Goal: Feedback & Contribution: Leave review/rating

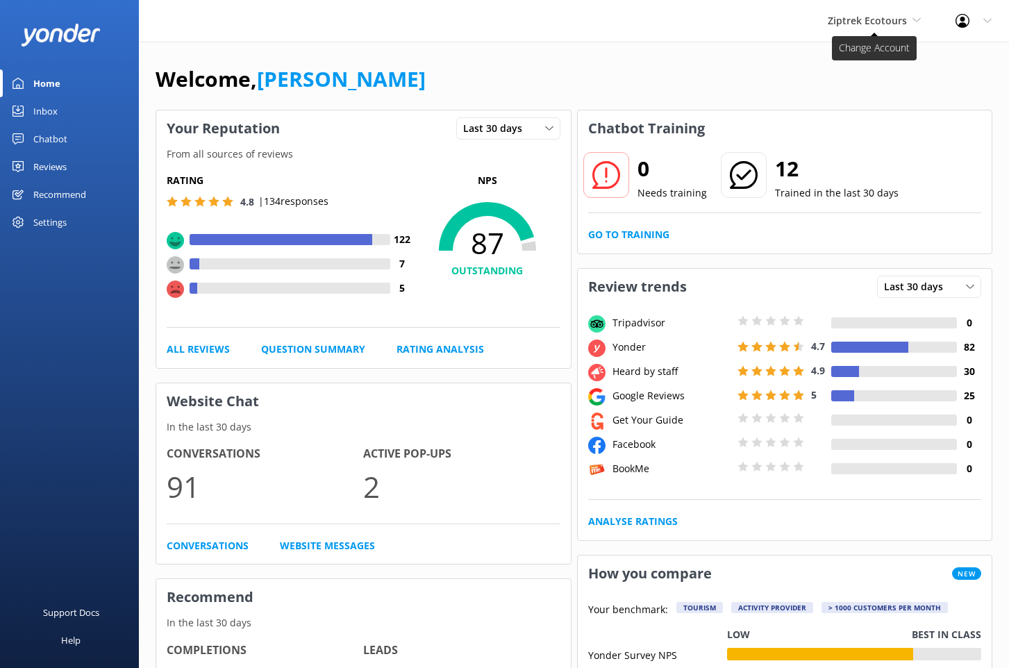
click at [872, 16] on span "Ziptrek Ecotours" at bounding box center [867, 20] width 79 height 13
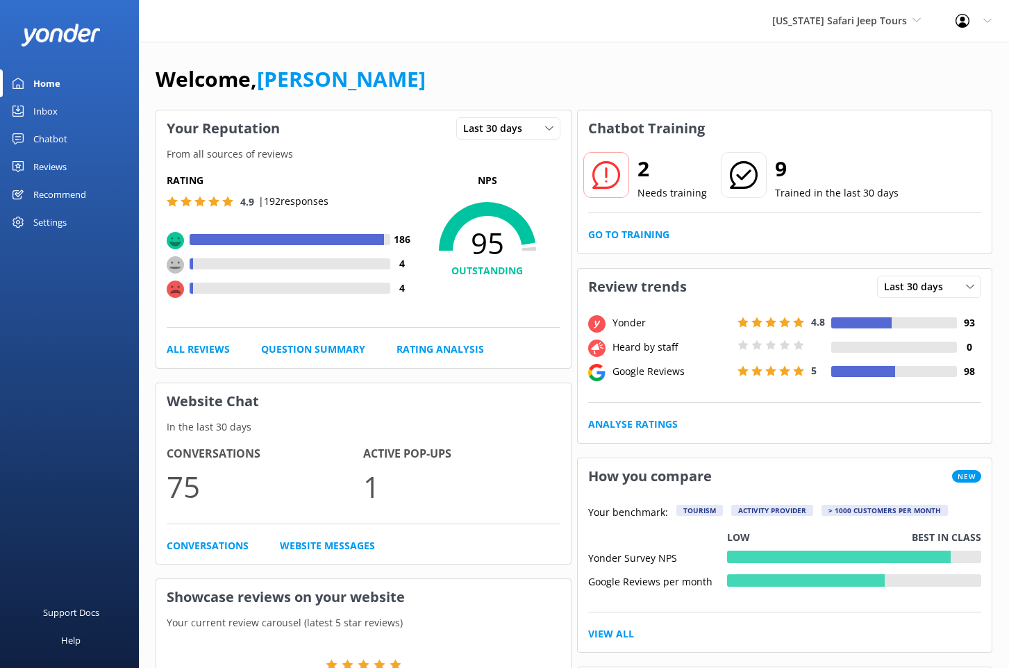
click at [71, 140] on link "Chatbot" at bounding box center [69, 139] width 139 height 28
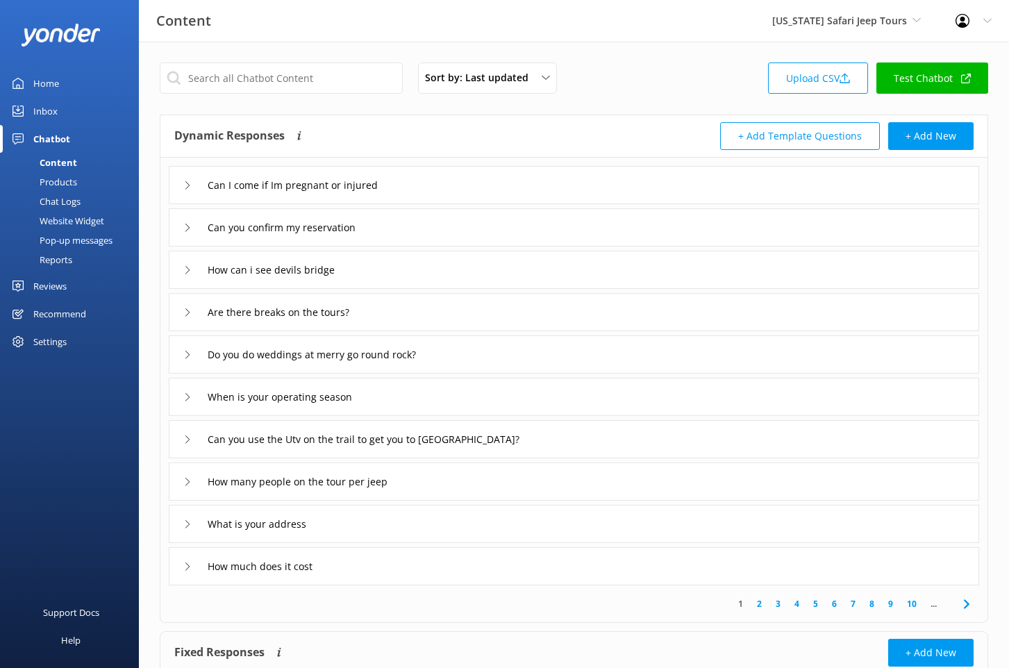
click at [62, 288] on div "Reviews" at bounding box center [49, 286] width 33 height 28
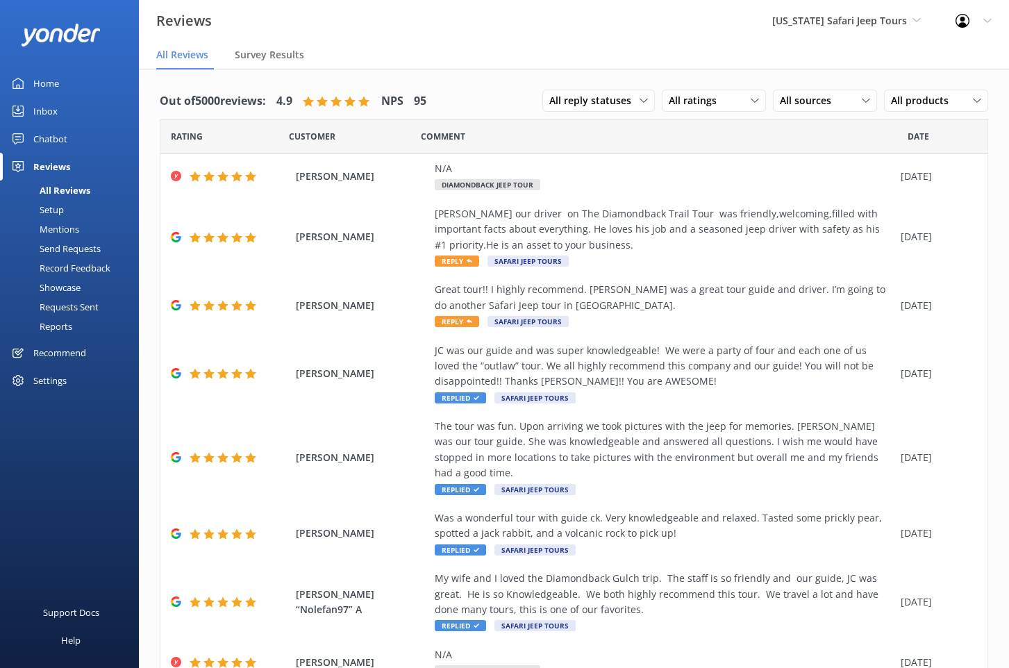
click at [55, 140] on div "Chatbot" at bounding box center [50, 139] width 34 height 28
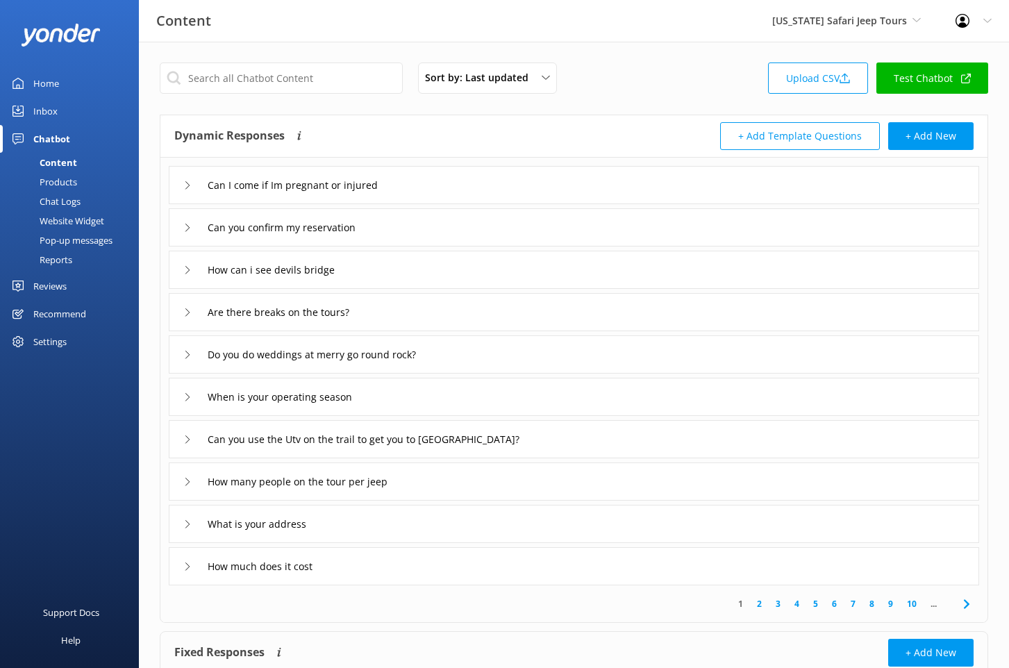
click at [54, 254] on div "Reports" at bounding box center [40, 259] width 64 height 19
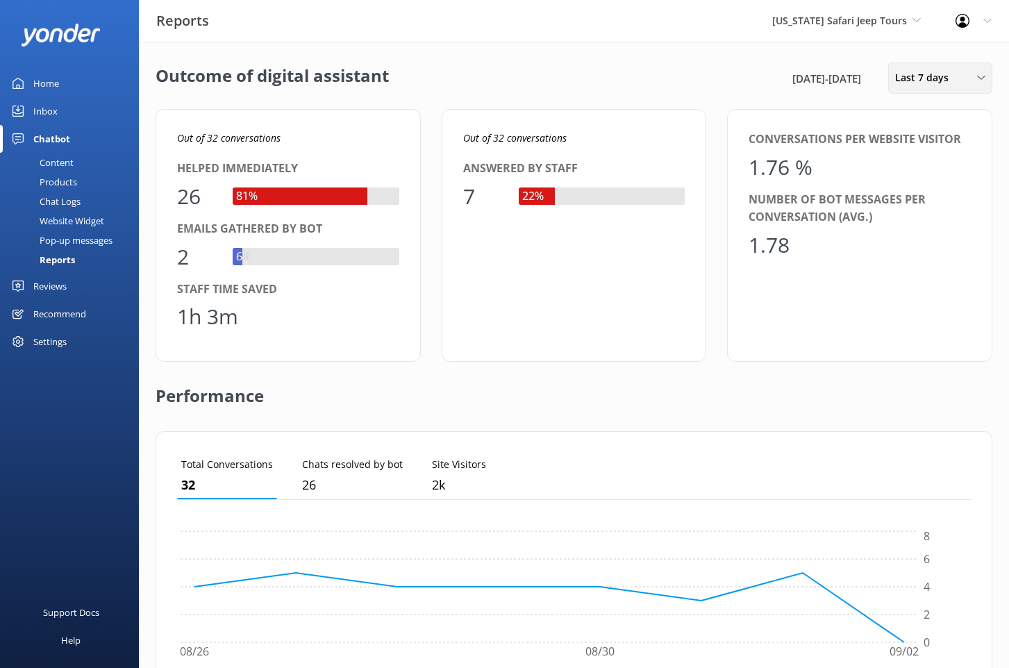
click at [919, 85] on div "Last 7 days Last 7 days Last 30 days Last month Last 90 days Last 180 days Cust…" at bounding box center [940, 78] width 104 height 31
click at [952, 133] on link "Last 30 days" at bounding box center [951, 139] width 124 height 28
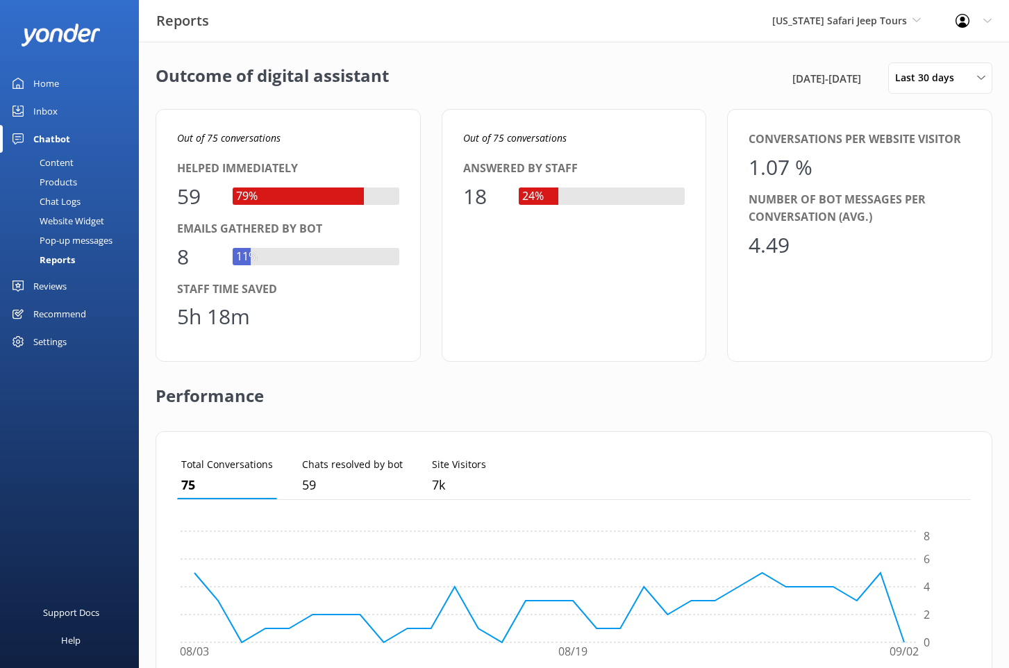
scroll to position [300, 0]
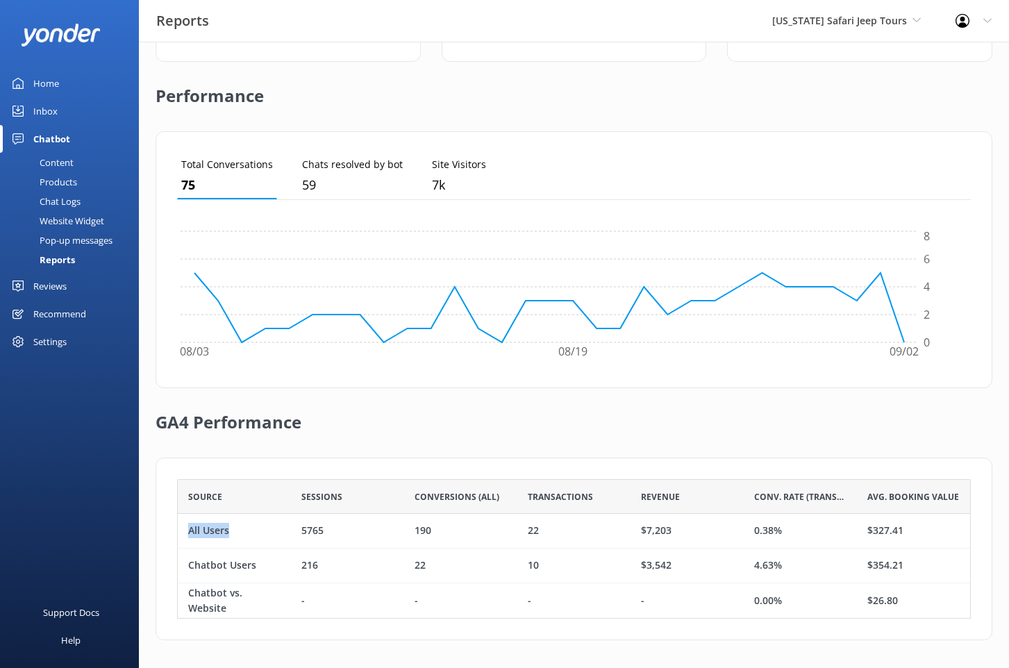
drag, startPoint x: 254, startPoint y: 525, endPoint x: 160, endPoint y: 520, distance: 93.9
click at [160, 520] on div "Source Sessions Conversions (All) Transactions Revenue Conv. Rate (Transactions…" at bounding box center [574, 549] width 837 height 183
click at [270, 417] on h2 "GA4 Performance" at bounding box center [229, 416] width 146 height 56
click at [47, 113] on div "Inbox" at bounding box center [45, 111] width 24 height 28
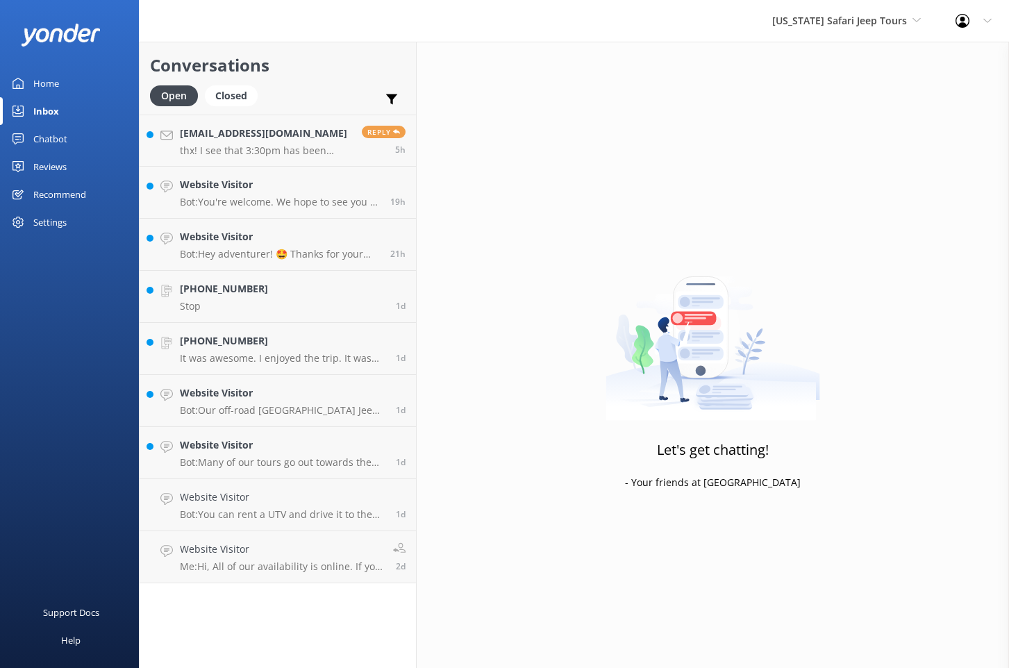
click at [58, 87] on link "Home" at bounding box center [69, 83] width 139 height 28
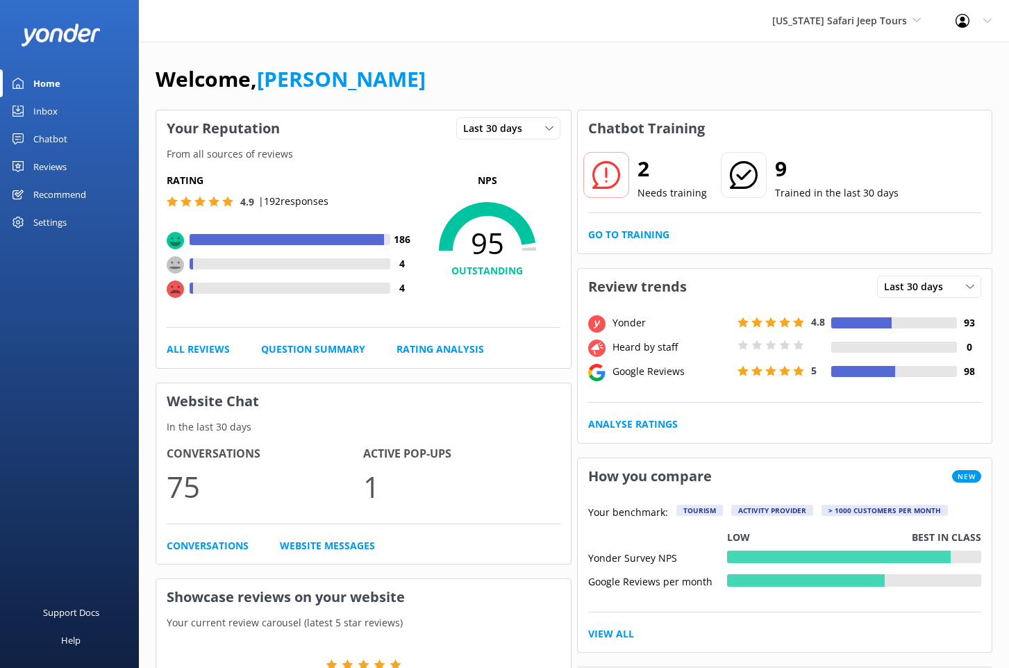
click at [868, 29] on div "Arizona Safari Jeep Tours Yonder Zipline Yonder demo Yonder Luxury Suites Yonde…" at bounding box center [846, 21] width 183 height 42
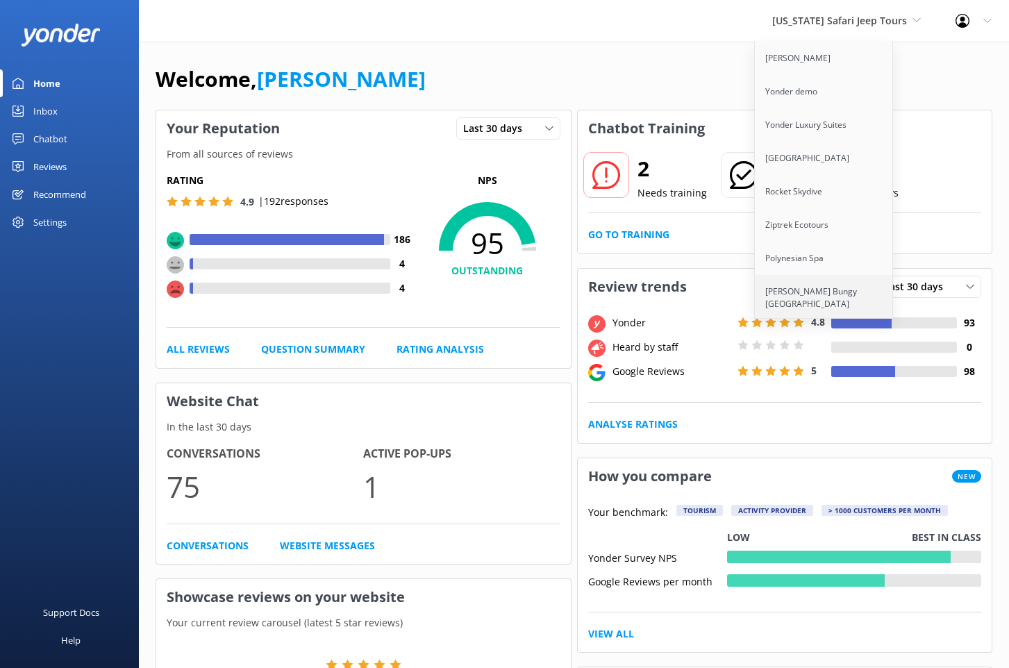
click at [822, 292] on link "[PERSON_NAME] Bungy [GEOGRAPHIC_DATA]" at bounding box center [824, 298] width 139 height 46
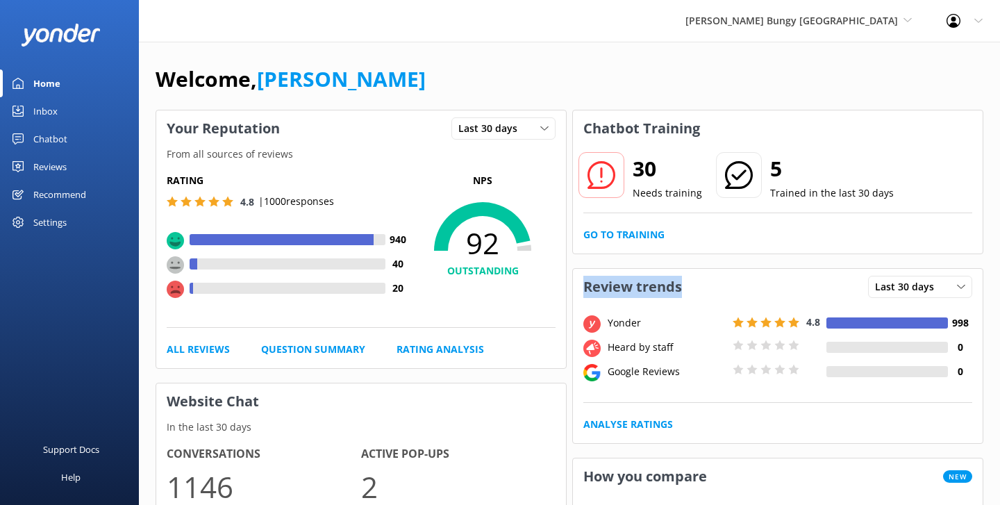
drag, startPoint x: 690, startPoint y: 290, endPoint x: 585, endPoint y: 287, distance: 104.9
click at [585, 287] on h3 "Review trends" at bounding box center [632, 287] width 119 height 36
click at [567, 85] on div "Welcome, [PERSON_NAME]" at bounding box center [570, 86] width 828 height 47
click at [504, 83] on div "Welcome, [PERSON_NAME]" at bounding box center [570, 86] width 828 height 47
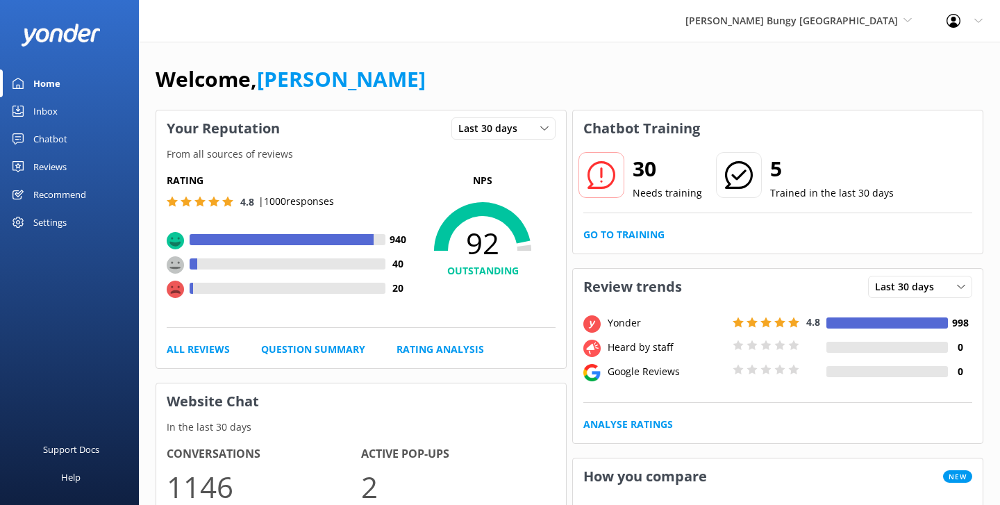
click at [61, 140] on div "Chatbot" at bounding box center [50, 139] width 34 height 28
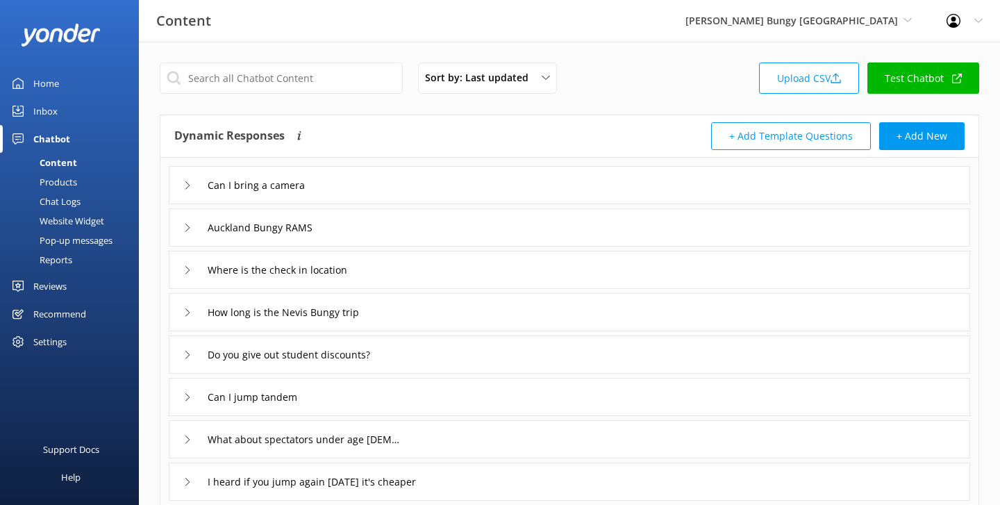
click at [359, 181] on div "Can I bring a camera" at bounding box center [570, 185] width 802 height 38
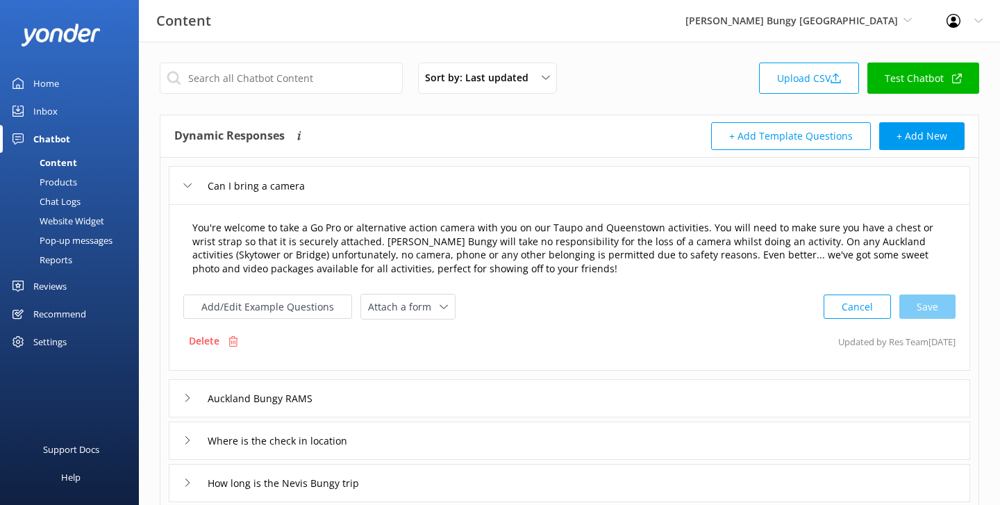
click at [512, 270] on textarea "You're welcome to take a Go Pro or alternative action camera with you on our Ta…" at bounding box center [570, 248] width 770 height 71
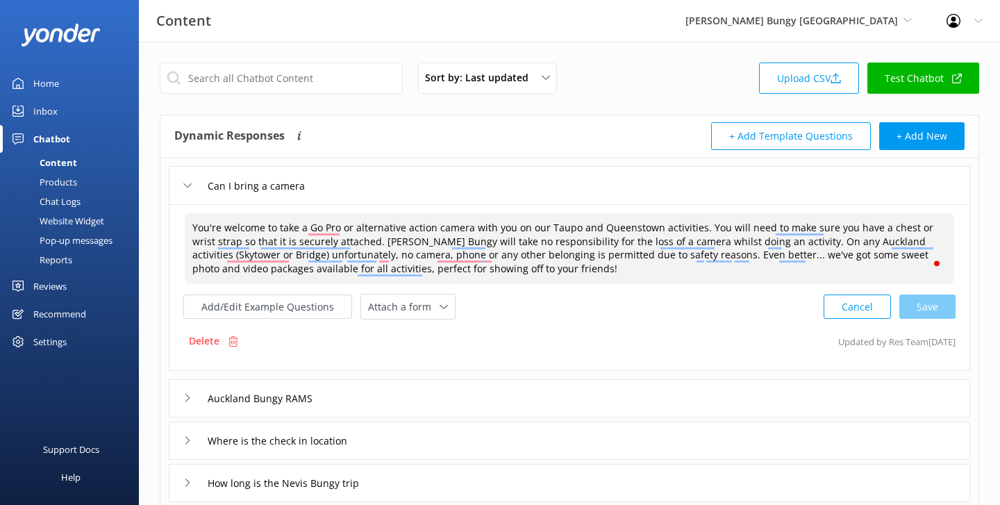
click at [196, 179] on div "Can I bring a camera" at bounding box center [247, 185] width 128 height 23
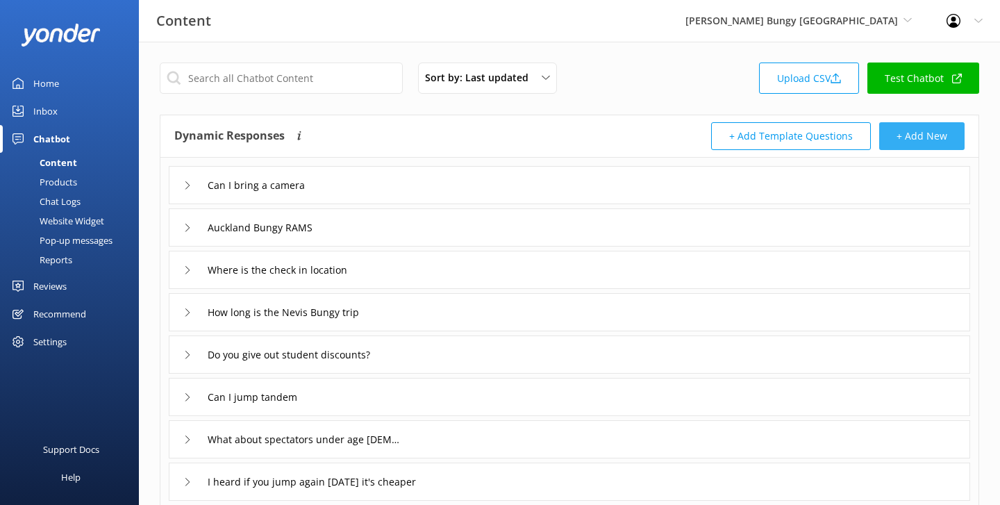
click at [944, 142] on button "+ Add New" at bounding box center [921, 136] width 85 height 28
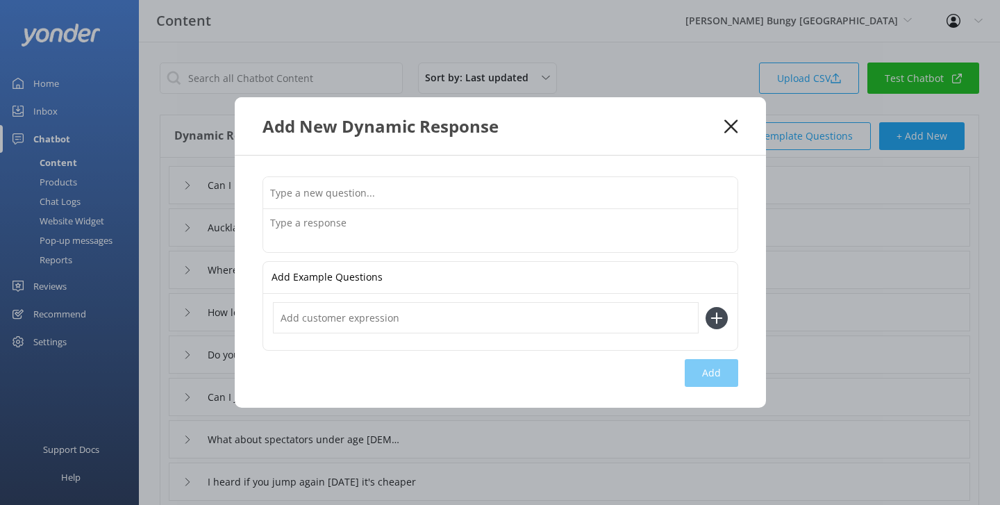
click at [733, 124] on use at bounding box center [730, 125] width 13 height 13
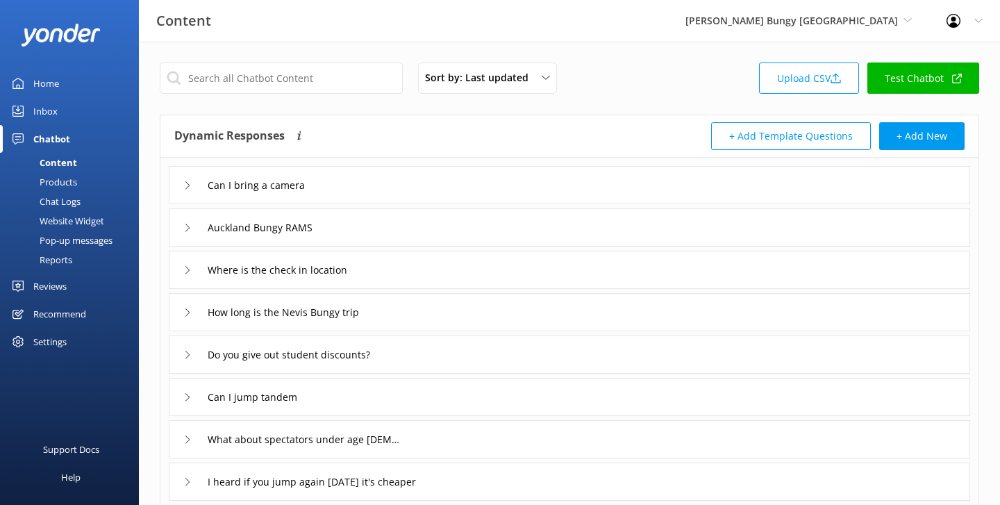
click at [75, 201] on div "Chat Logs" at bounding box center [44, 201] width 72 height 19
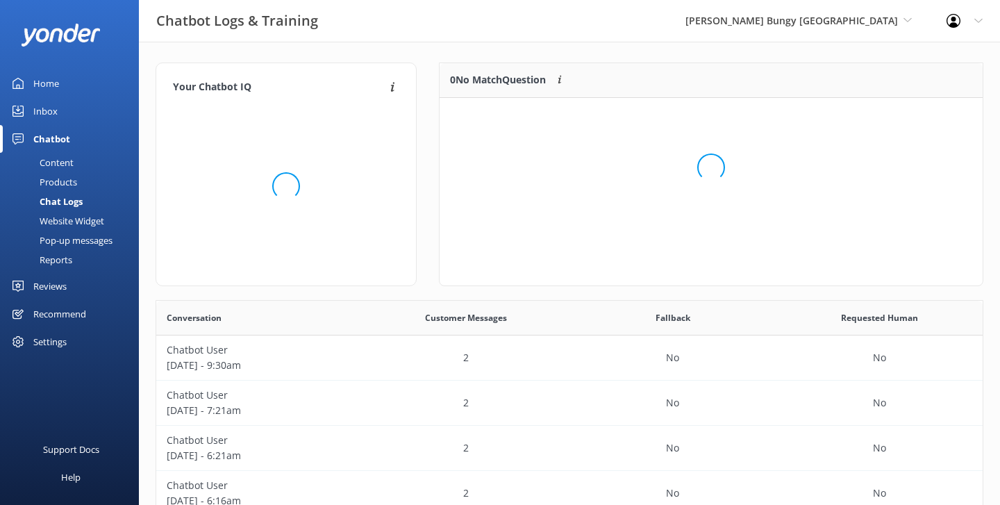
scroll to position [174, 543]
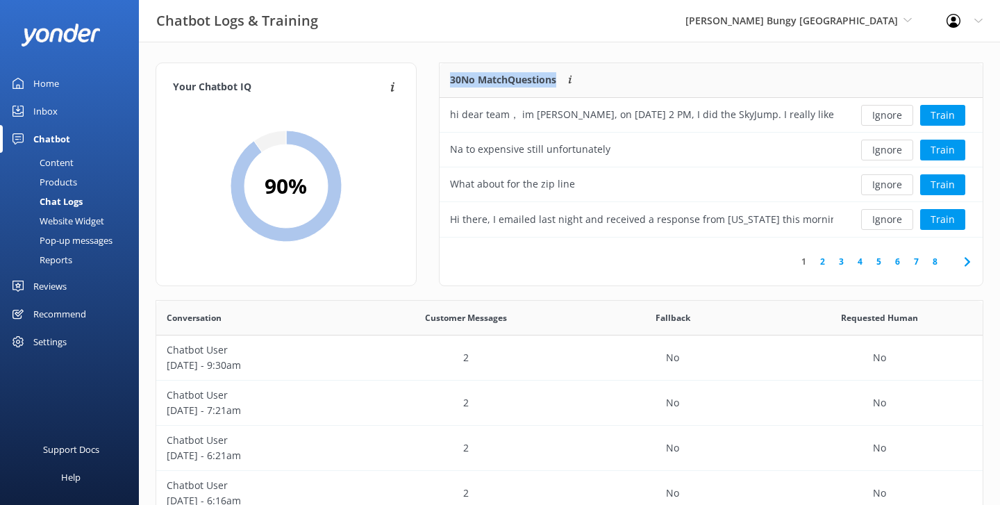
drag, startPoint x: 451, startPoint y: 78, endPoint x: 558, endPoint y: 78, distance: 107.0
click at [556, 78] on p "30 No Match Questions" at bounding box center [503, 79] width 106 height 15
click at [543, 59] on div "Your Chatbot IQ Your Chatbot IQ is the percentage of trained FAQs against untra…" at bounding box center [569, 453] width 861 height 822
drag, startPoint x: 446, startPoint y: 81, endPoint x: 554, endPoint y: 84, distance: 107.7
click at [554, 84] on div "30 No Match Questions Customers sometimes ask questions that don't fully match …" at bounding box center [642, 80] width 404 height 35
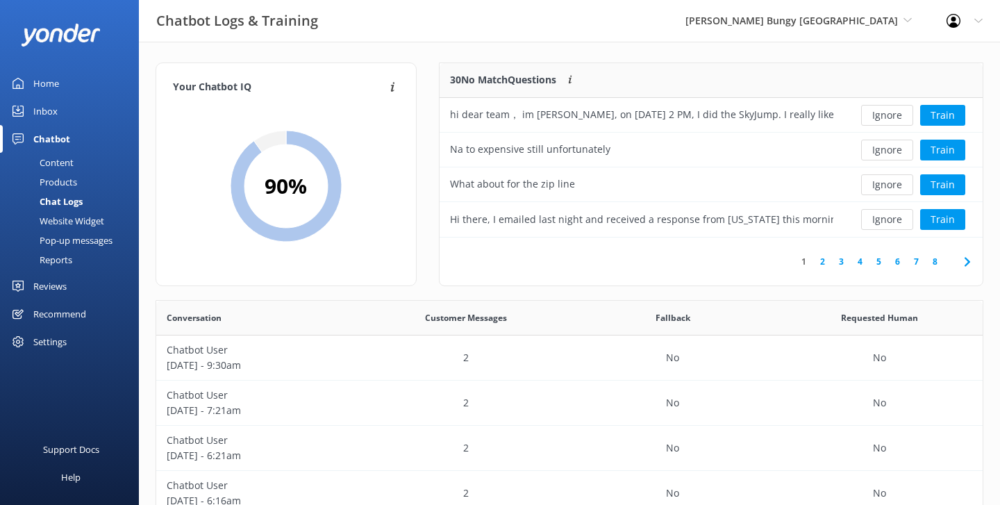
click at [516, 63] on div "30 No Match Questions Customers sometimes ask questions that don't fully match …" at bounding box center [642, 80] width 404 height 35
click at [72, 81] on link "Home" at bounding box center [69, 83] width 139 height 28
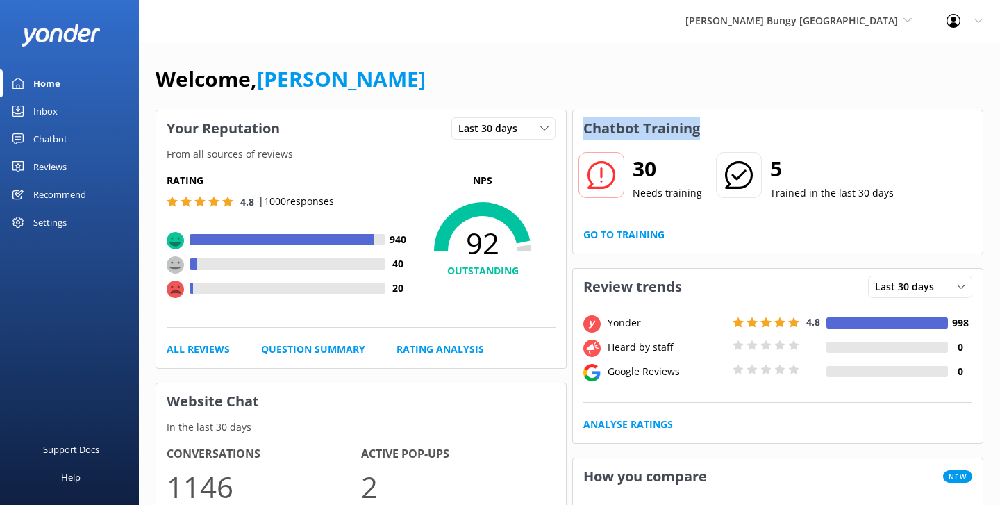
drag, startPoint x: 736, startPoint y: 128, endPoint x: 582, endPoint y: 126, distance: 153.5
click at [582, 126] on div "Chatbot Training" at bounding box center [778, 128] width 410 height 36
click at [626, 121] on h3 "Chatbot Training" at bounding box center [642, 128] width 138 height 36
click at [613, 238] on link "Go to Training" at bounding box center [623, 234] width 81 height 15
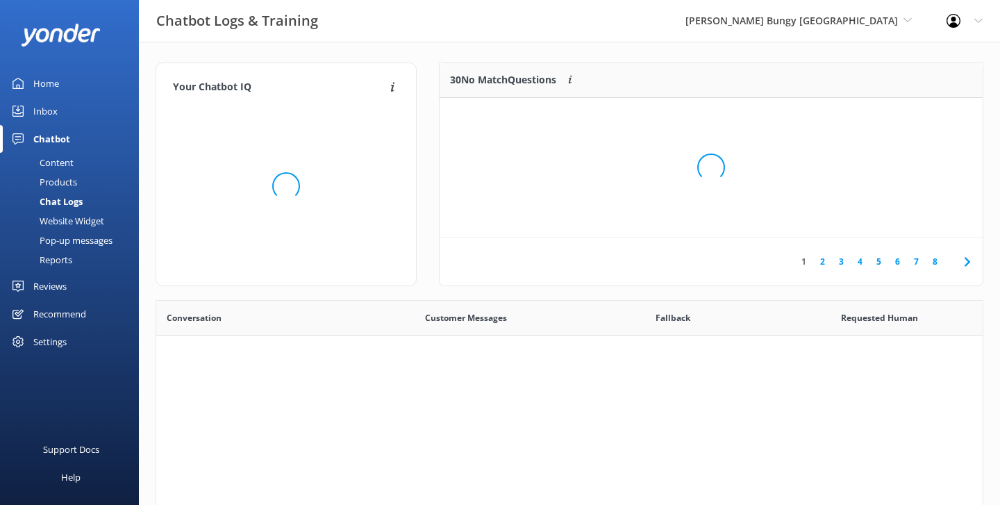
scroll to position [487, 827]
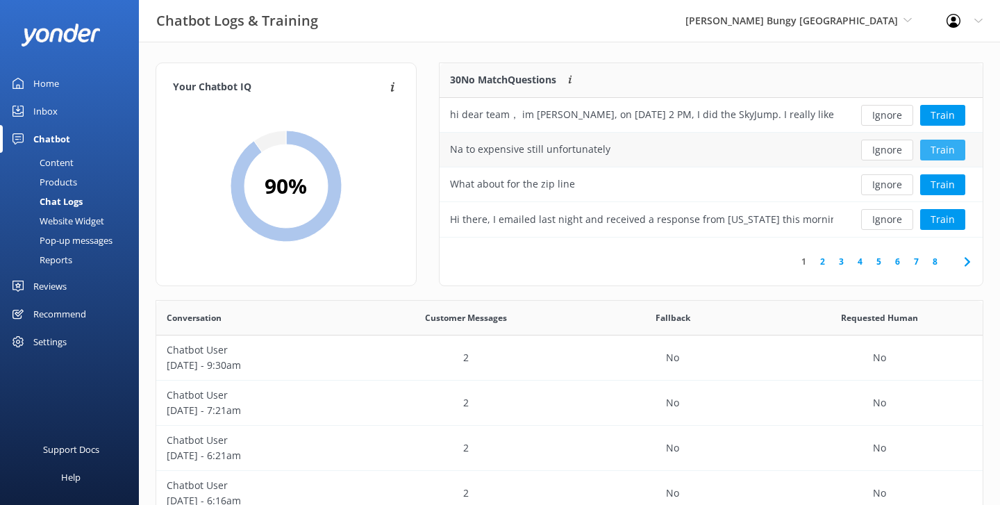
click at [936, 153] on button "Train" at bounding box center [942, 150] width 45 height 21
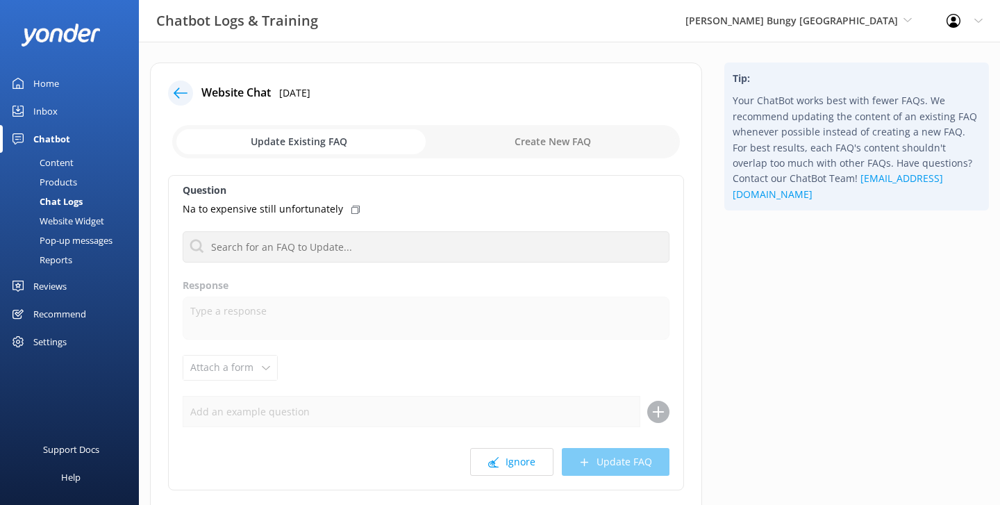
click at [184, 85] on div at bounding box center [180, 93] width 25 height 25
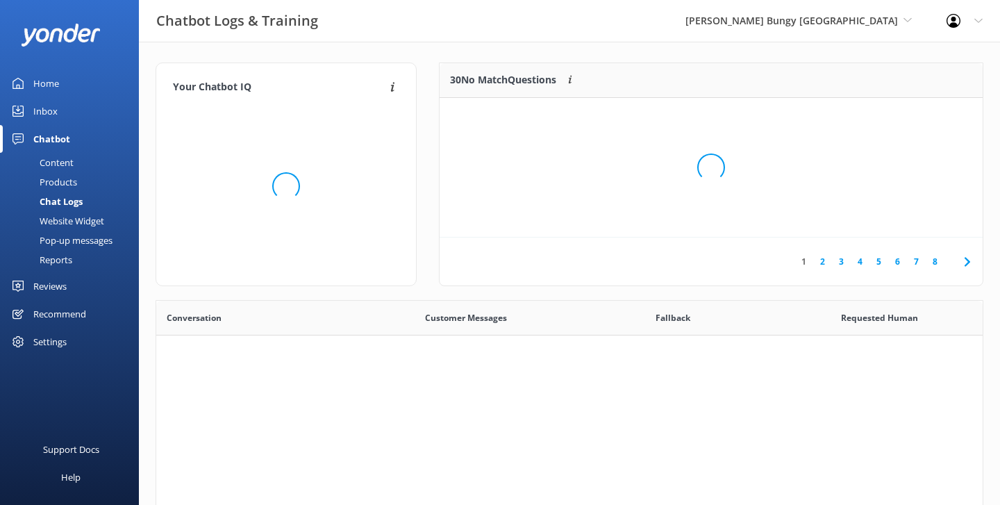
scroll to position [487, 827]
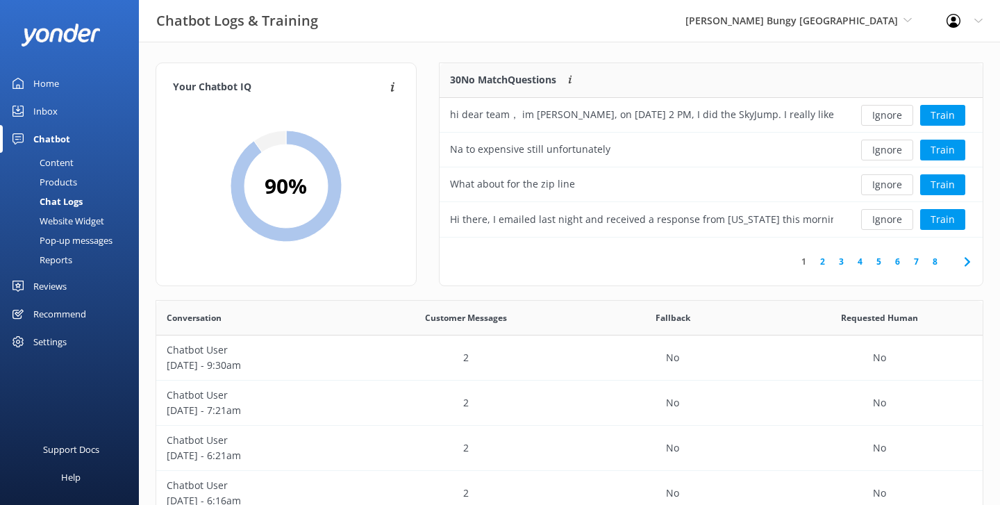
click at [74, 258] on link "Reports" at bounding box center [73, 259] width 131 height 19
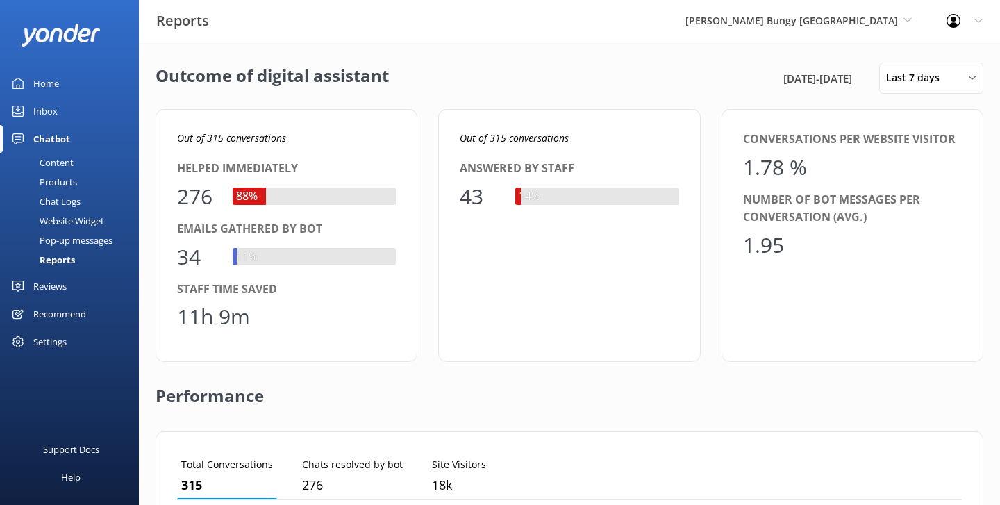
scroll to position [140, 785]
drag, startPoint x: 702, startPoint y: 81, endPoint x: 864, endPoint y: 83, distance: 162.5
click at [864, 83] on div "Outcome of digital assistant [DATE] - [DATE] Last 7 days Last 7 days Last 30 da…" at bounding box center [570, 78] width 828 height 31
click at [725, 56] on div "Outcome of digital assistant [DATE] - [DATE] Last 7 days Last 7 days Last 30 da…" at bounding box center [569, 505] width 861 height 927
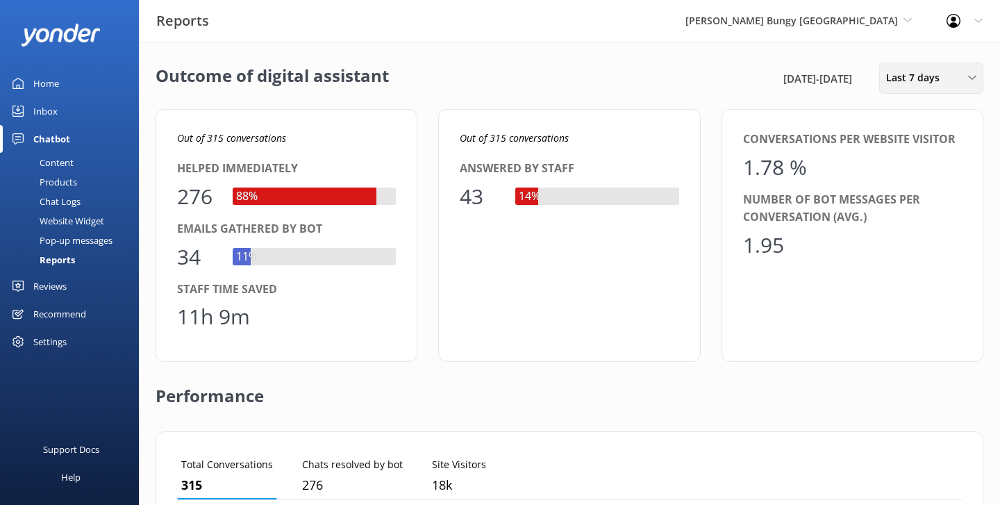
click at [940, 86] on div "Last 7 days Last 7 days Last 30 days Last month Last 90 days Last 180 days Cust…" at bounding box center [931, 78] width 104 height 31
click at [937, 138] on link "Last 30 days" at bounding box center [942, 139] width 124 height 28
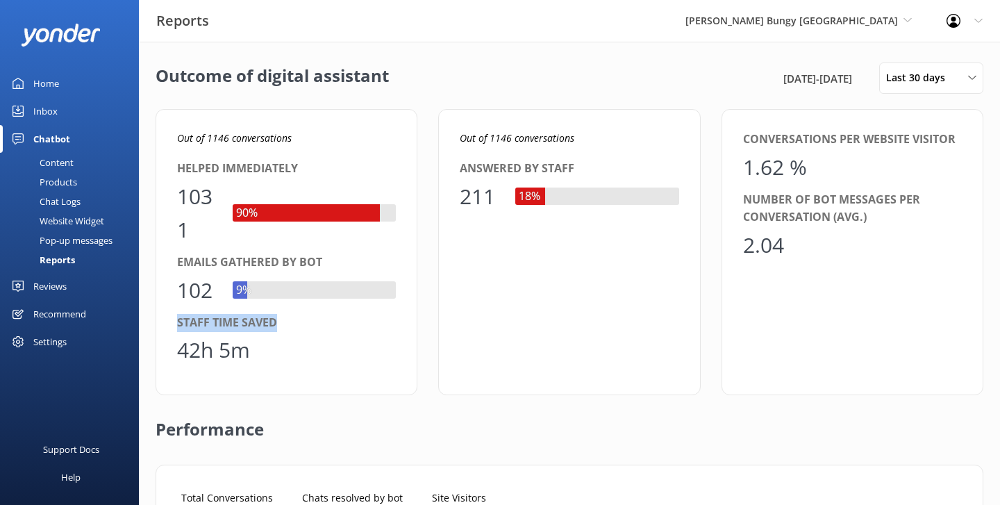
drag, startPoint x: 286, startPoint y: 328, endPoint x: 173, endPoint y: 315, distance: 114.0
click at [173, 315] on div "Out of 1146 conversations Helped immediately 1031 90% Emails gathered by bot 10…" at bounding box center [287, 252] width 262 height 286
click at [275, 315] on div "Staff time saved" at bounding box center [286, 323] width 219 height 18
drag, startPoint x: 301, startPoint y: 319, endPoint x: 188, endPoint y: 314, distance: 112.6
click at [188, 314] on div "Staff time saved" at bounding box center [286, 323] width 219 height 18
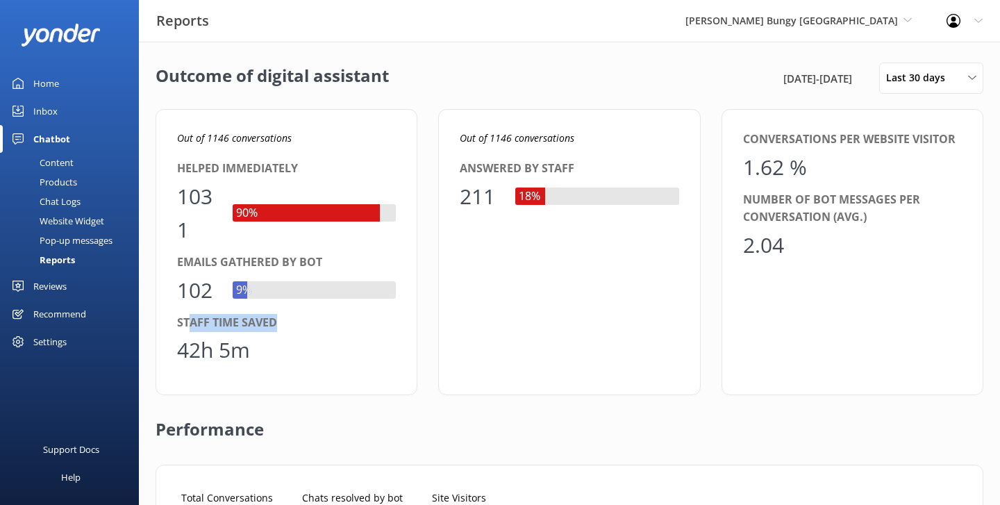
click at [279, 326] on div "Staff time saved" at bounding box center [286, 323] width 219 height 18
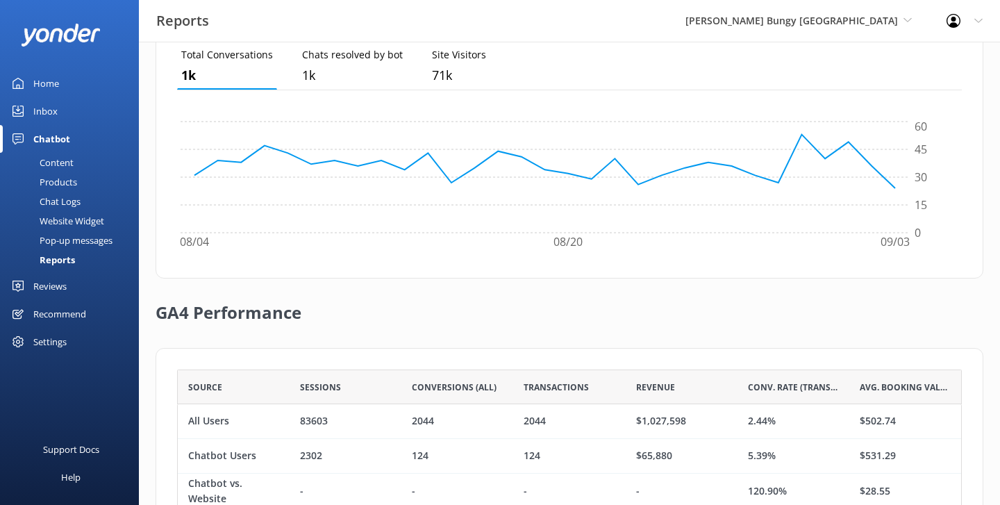
scroll to position [446, 0]
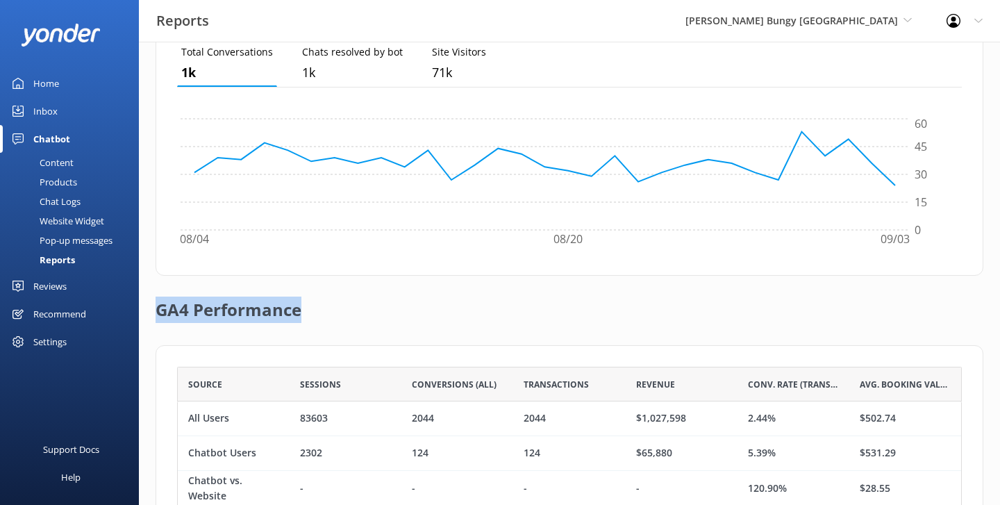
drag, startPoint x: 315, startPoint y: 311, endPoint x: 153, endPoint y: 304, distance: 162.0
click at [153, 304] on div "Outcome of digital assistant [DATE] - [DATE] Last 30 days Last 7 days Last 30 d…" at bounding box center [569, 76] width 861 height 960
click at [279, 303] on h2 "GA4 Performance" at bounding box center [229, 304] width 146 height 56
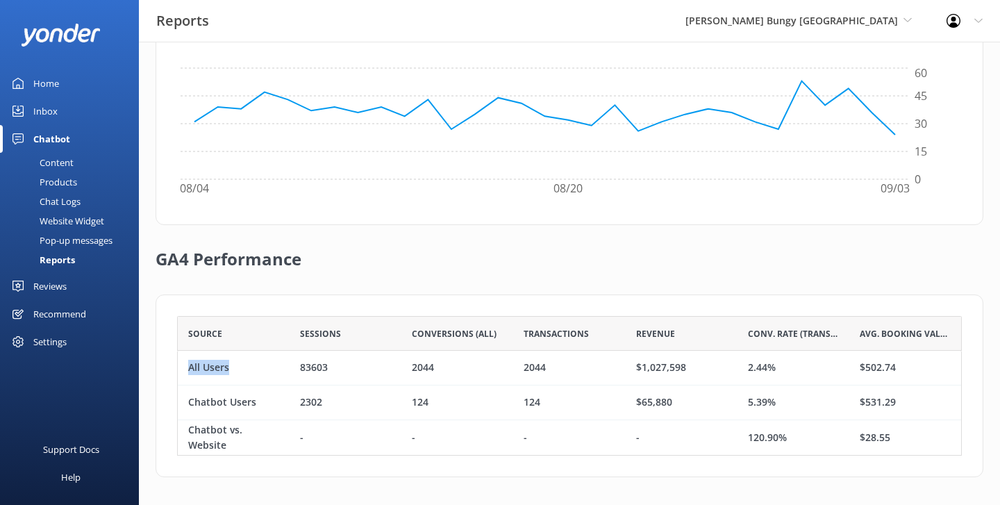
drag, startPoint x: 251, startPoint y: 365, endPoint x: 189, endPoint y: 363, distance: 61.9
click at [189, 363] on div "All Users" at bounding box center [234, 368] width 112 height 35
click at [464, 273] on div "GA4 Performance" at bounding box center [570, 259] width 828 height 69
drag, startPoint x: 779, startPoint y: 367, endPoint x: 746, endPoint y: 366, distance: 33.3
click at [746, 366] on div "2.44%" at bounding box center [794, 368] width 112 height 35
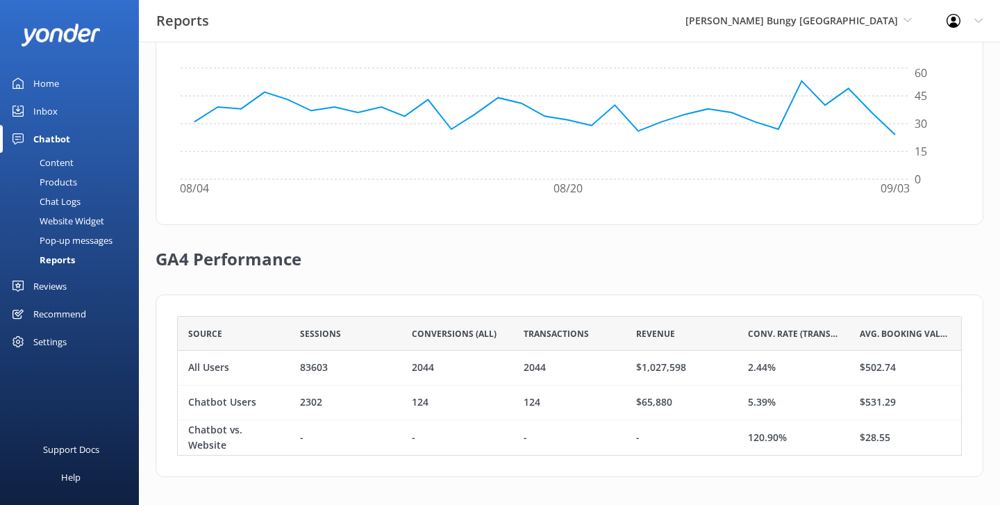
click at [720, 309] on div "Source Sessions Conversions (All) Transactions Revenue Conv. Rate (Transactions…" at bounding box center [570, 385] width 828 height 183
drag, startPoint x: 275, startPoint y: 404, endPoint x: 178, endPoint y: 398, distance: 97.4
click at [178, 398] on div "Chatbot Users" at bounding box center [234, 402] width 112 height 35
drag, startPoint x: 776, startPoint y: 397, endPoint x: 742, endPoint y: 397, distance: 34.0
click at [742, 397] on div "5.39%" at bounding box center [794, 402] width 112 height 35
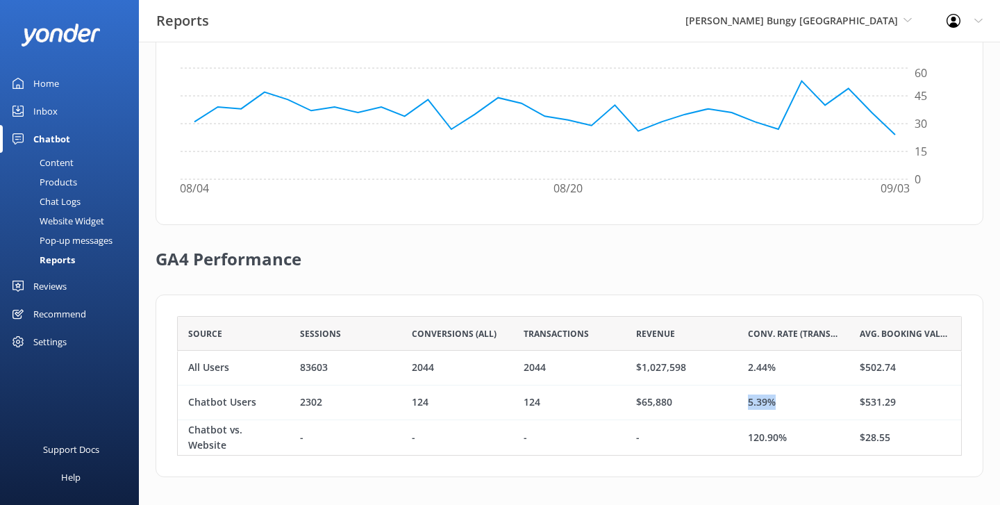
click at [742, 397] on div "5.39%" at bounding box center [794, 402] width 112 height 35
click at [67, 287] on div "Reviews" at bounding box center [49, 286] width 33 height 28
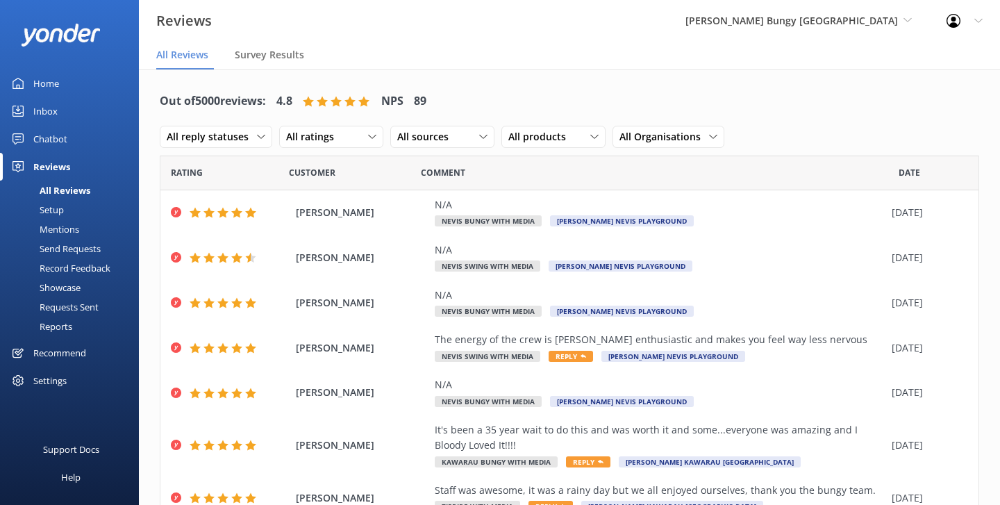
click at [496, 34] on div "Reviews [PERSON_NAME] Bungy [GEOGRAPHIC_DATA] Yonder Zipline Yonder demo Yonder…" at bounding box center [500, 21] width 1000 height 42
click at [56, 207] on div "Setup" at bounding box center [36, 209] width 56 height 19
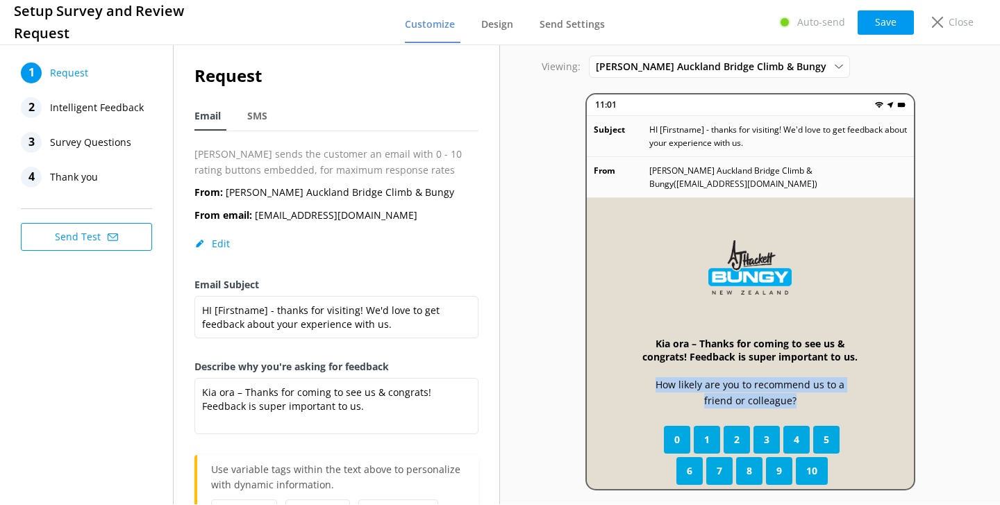
drag, startPoint x: 638, startPoint y: 371, endPoint x: 850, endPoint y: 385, distance: 213.0
click at [850, 385] on div "Kia ora – Thanks for coming to see us & congrats! Feedback is super important t…" at bounding box center [750, 395] width 327 height 395
click at [850, 385] on p "How likely are you to recommend us to a friend or colleague?" at bounding box center [750, 392] width 216 height 31
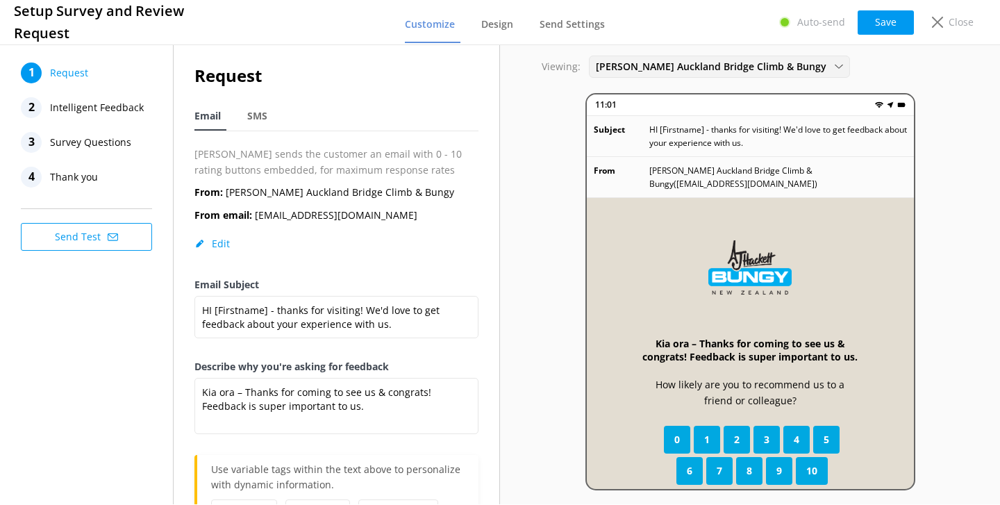
click at [742, 72] on span "[PERSON_NAME] Auckland Bridge Climb & Bungy" at bounding box center [715, 66] width 239 height 15
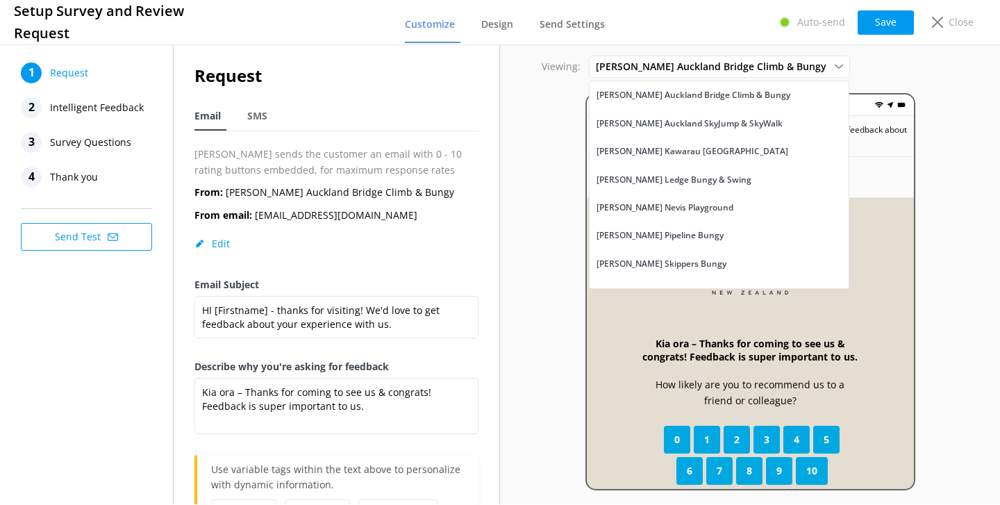
click at [112, 106] on span "Intelligent Feedback" at bounding box center [97, 107] width 94 height 21
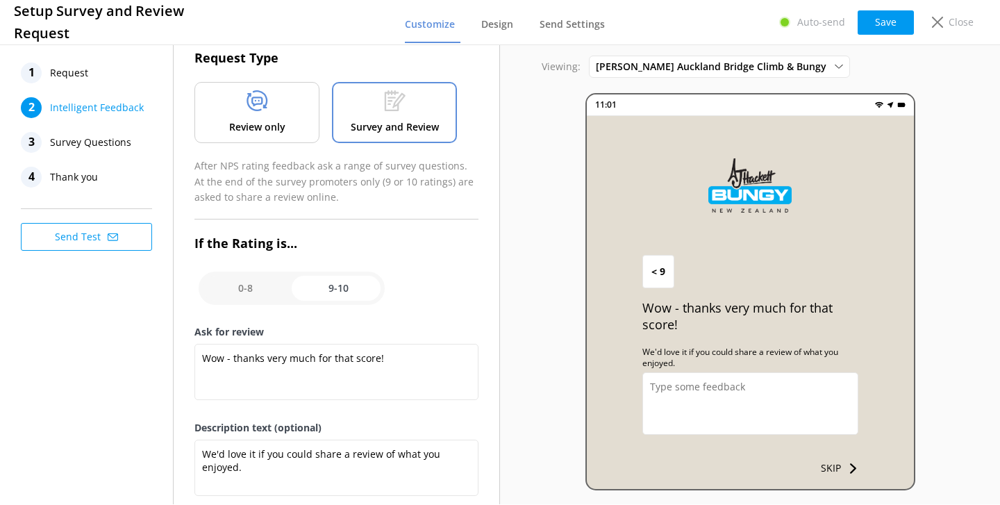
scroll to position [53, 0]
click at [288, 110] on div "Review only" at bounding box center [256, 113] width 125 height 61
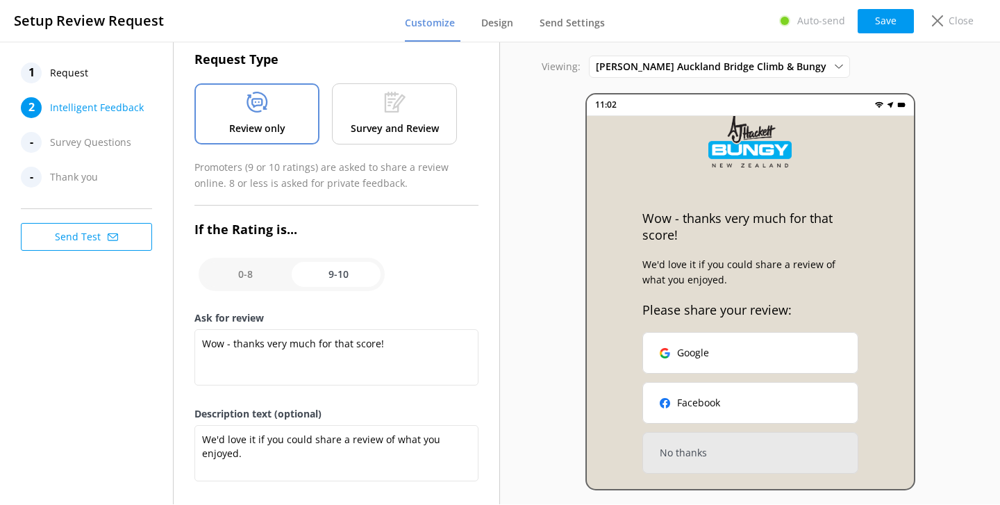
scroll to position [44, 0]
click at [373, 121] on p "Survey and Review" at bounding box center [395, 128] width 88 height 15
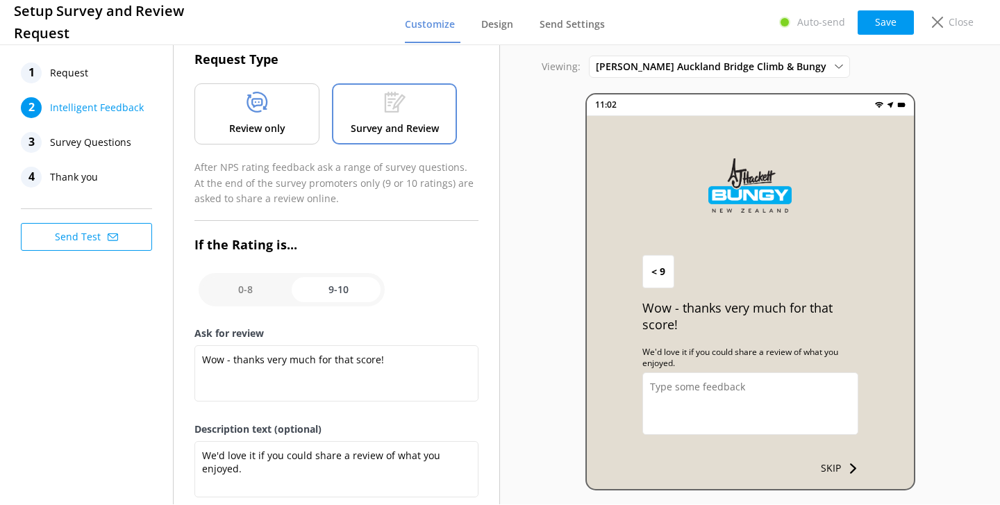
scroll to position [0, 0]
click at [116, 138] on span "Survey Questions" at bounding box center [90, 142] width 81 height 21
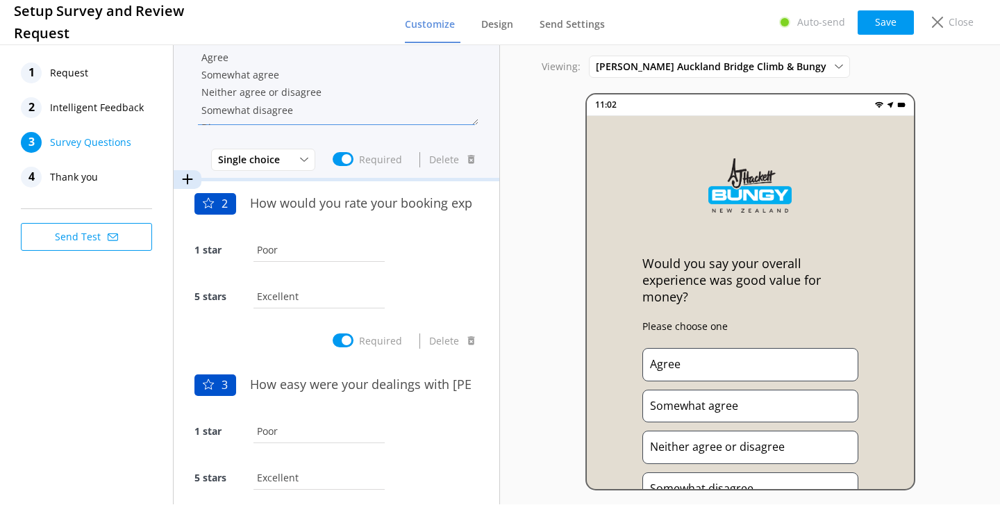
click at [376, 97] on textarea "Agree Somewhat agree Neither agree or disagree Somewhat disagree Disagree" at bounding box center [336, 83] width 284 height 83
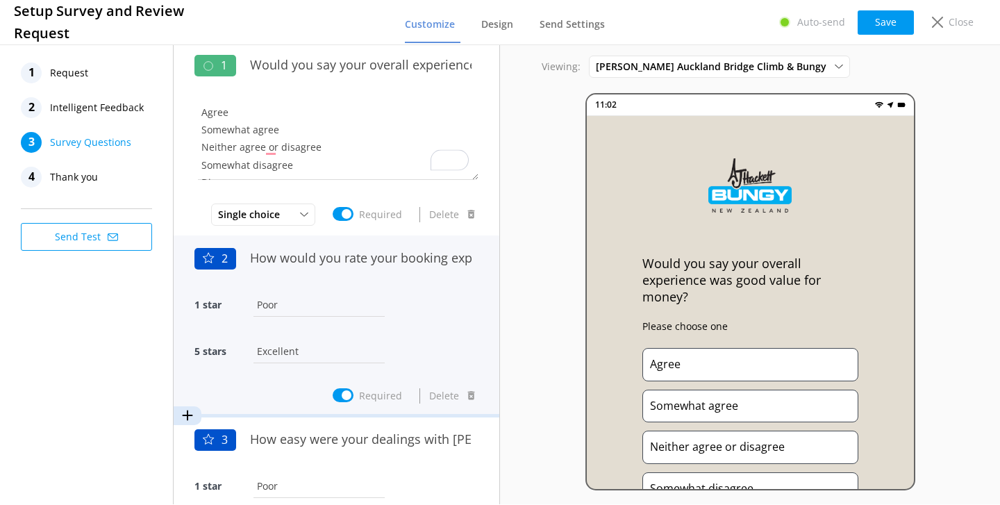
click at [417, 278] on div "How would you rate your booking experience with us?" at bounding box center [360, 265] width 235 height 47
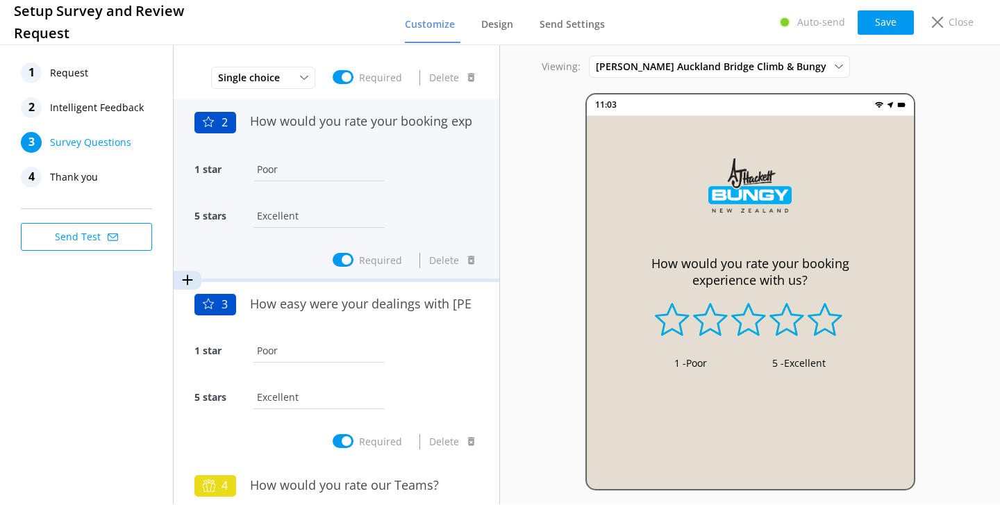
scroll to position [137, 0]
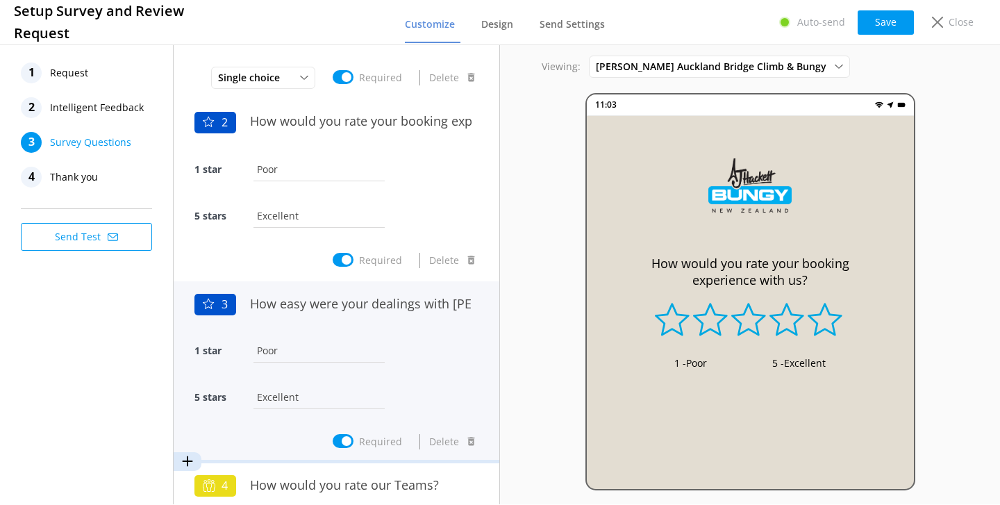
click at [381, 331] on div "How easy were your dealings with [PERSON_NAME] Bungy NZ?" at bounding box center [360, 311] width 235 height 47
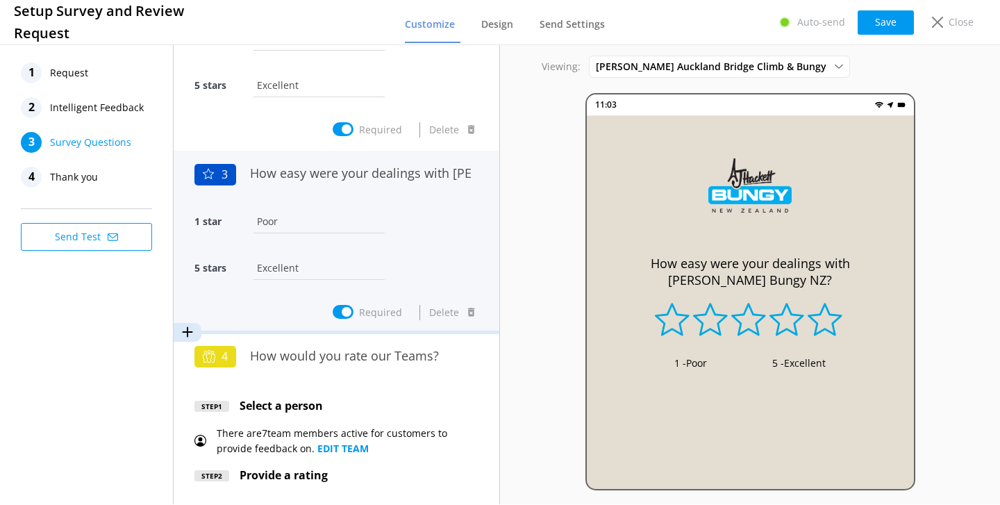
scroll to position [0, 0]
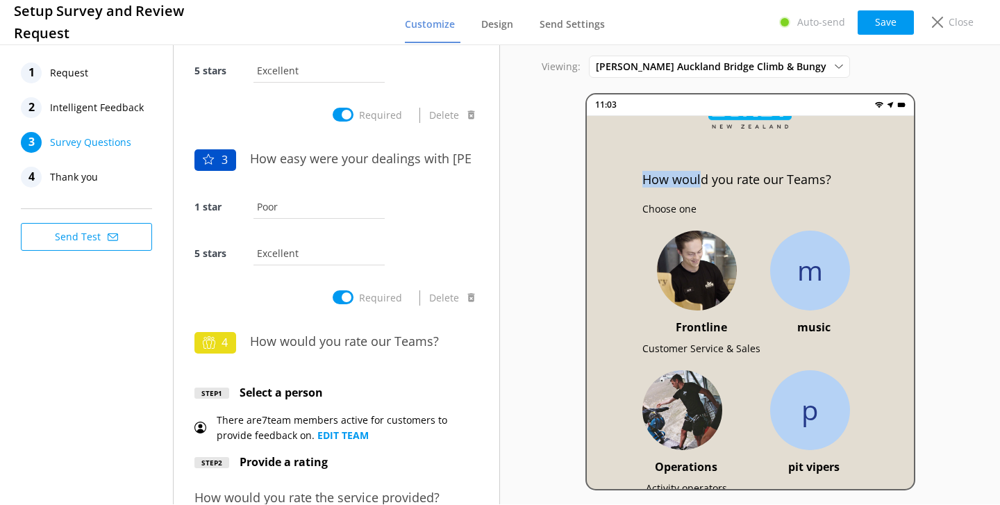
drag, startPoint x: 642, startPoint y: 176, endPoint x: 701, endPoint y: 176, distance: 58.3
click at [701, 176] on p "How would you rate our Teams?" at bounding box center [750, 179] width 216 height 17
click at [837, 190] on div "How would you rate our Teams? Choose one Frontline Customer Service & Sales m m…" at bounding box center [750, 313] width 327 height 395
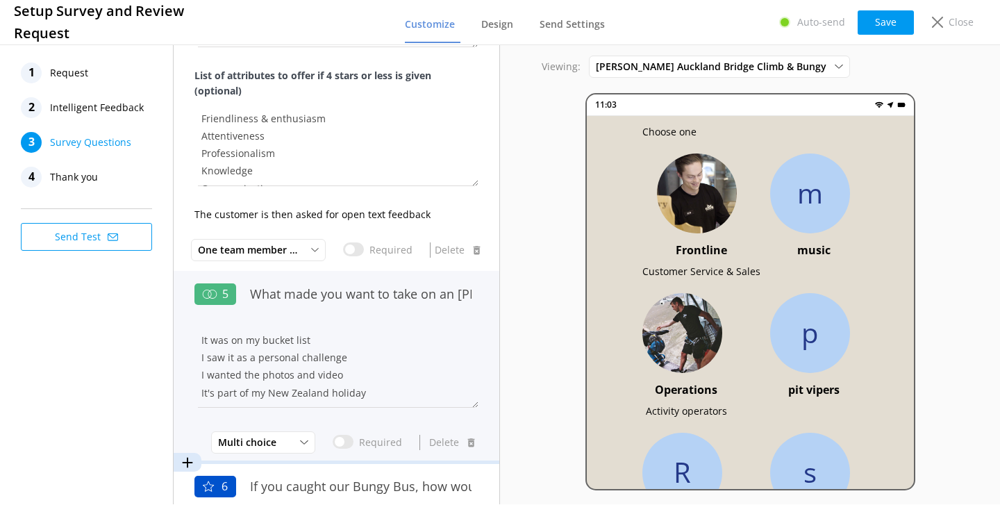
click at [393, 319] on div "What made you want to take on an [PERSON_NAME] Bungy NZ experience?" at bounding box center [360, 301] width 235 height 47
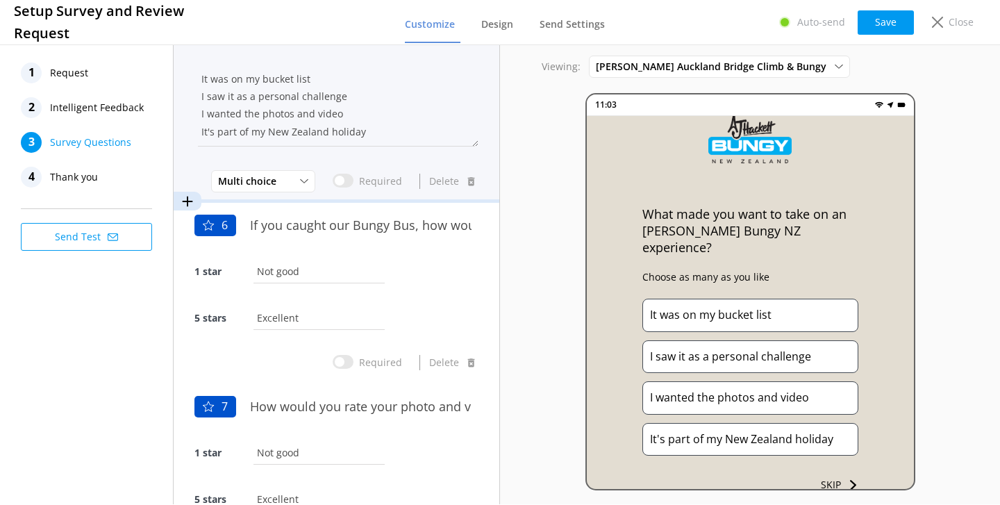
click at [393, 319] on div "5 stars Excellent" at bounding box center [336, 325] width 284 height 47
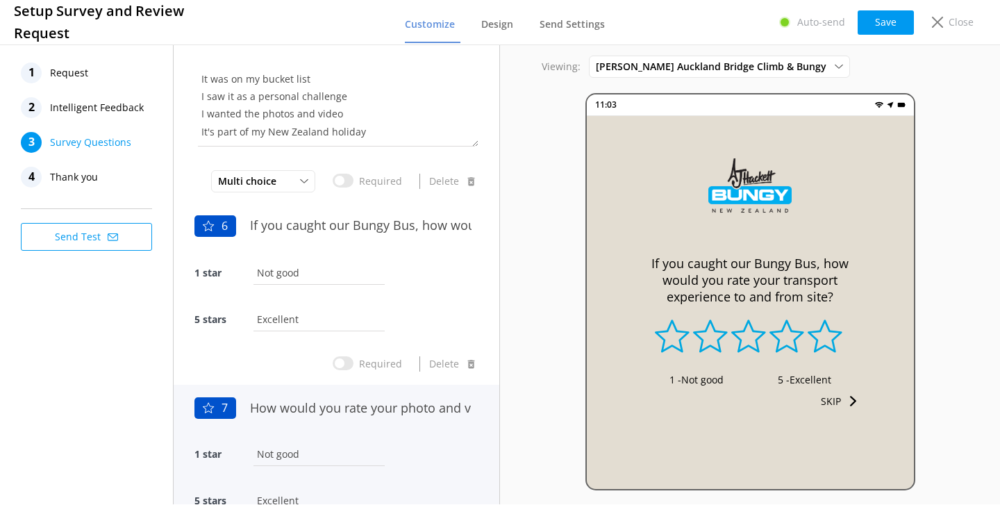
click at [387, 433] on div "How would you rate your photo and video content?" at bounding box center [360, 415] width 235 height 47
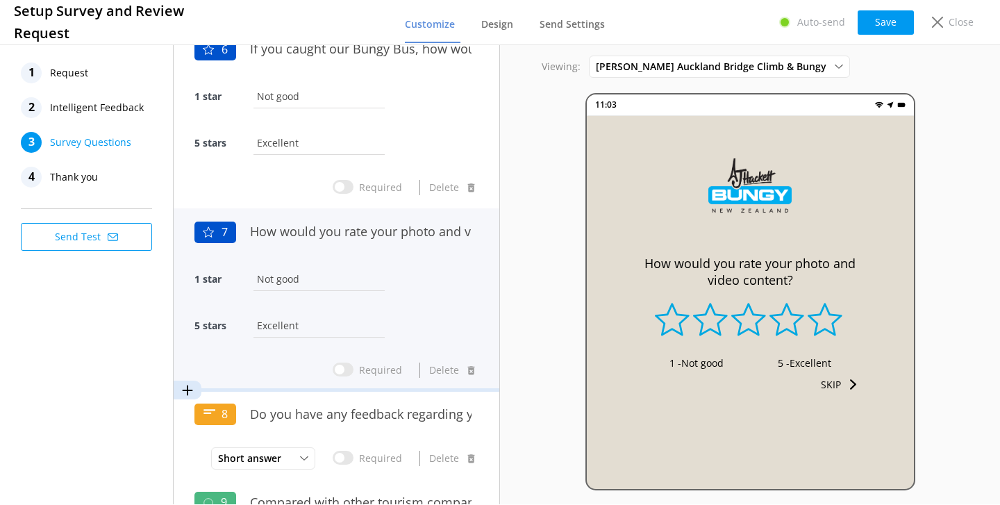
click at [387, 433] on div "Do you have any feedback regarding your photo and video content?" at bounding box center [360, 421] width 235 height 47
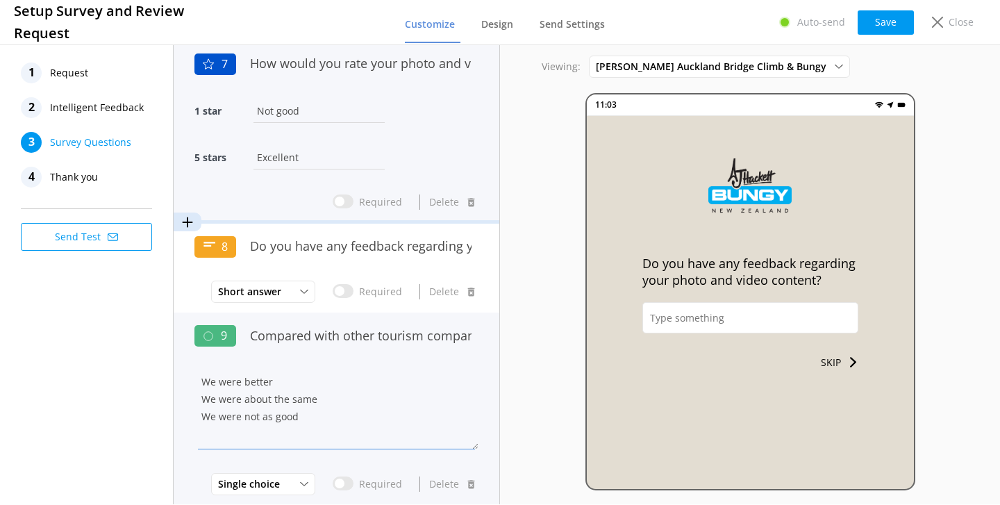
click at [394, 369] on textarea "We were better We were about the same We were not as good" at bounding box center [336, 407] width 284 height 83
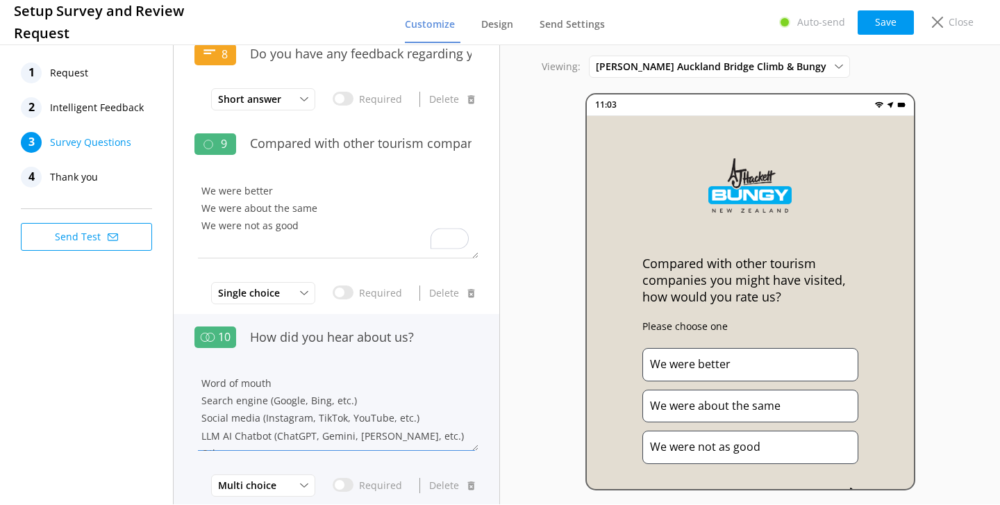
click at [394, 369] on textarea "Word of mouth Search engine (Google, Bing, etc.) Social media (Instagram, TikTo…" at bounding box center [336, 408] width 284 height 83
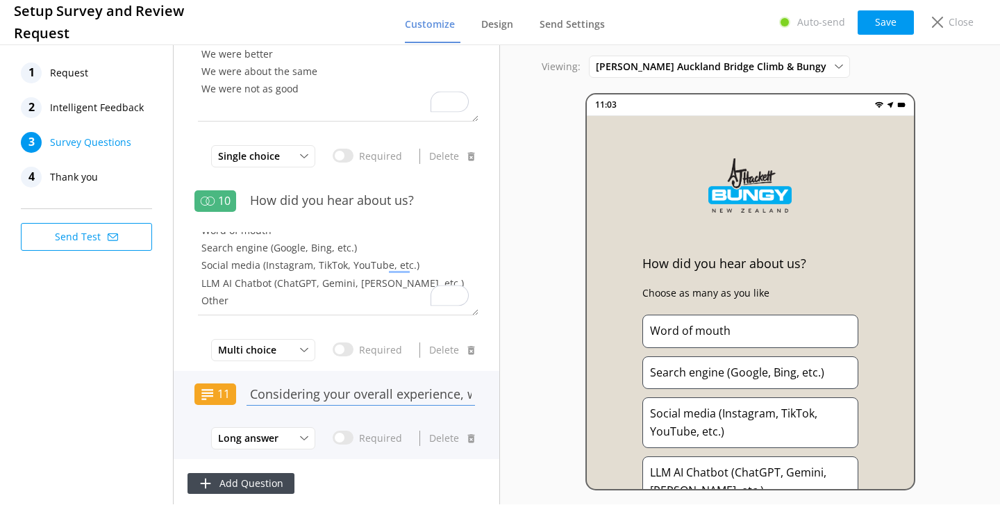
click at [378, 390] on input "Considering your overall experience, was there anything we could have done bett…" at bounding box center [360, 393] width 235 height 31
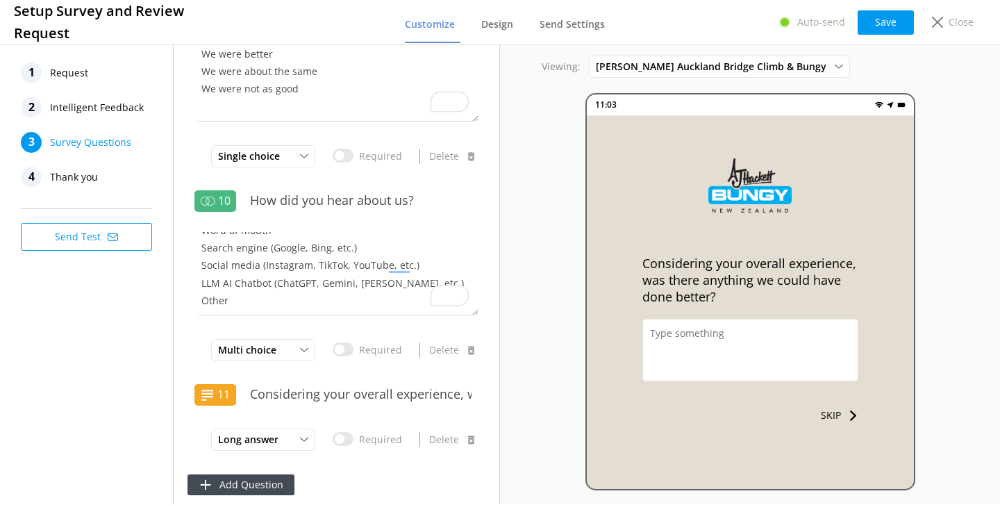
click at [101, 176] on div "4 Thank you" at bounding box center [90, 177] width 139 height 21
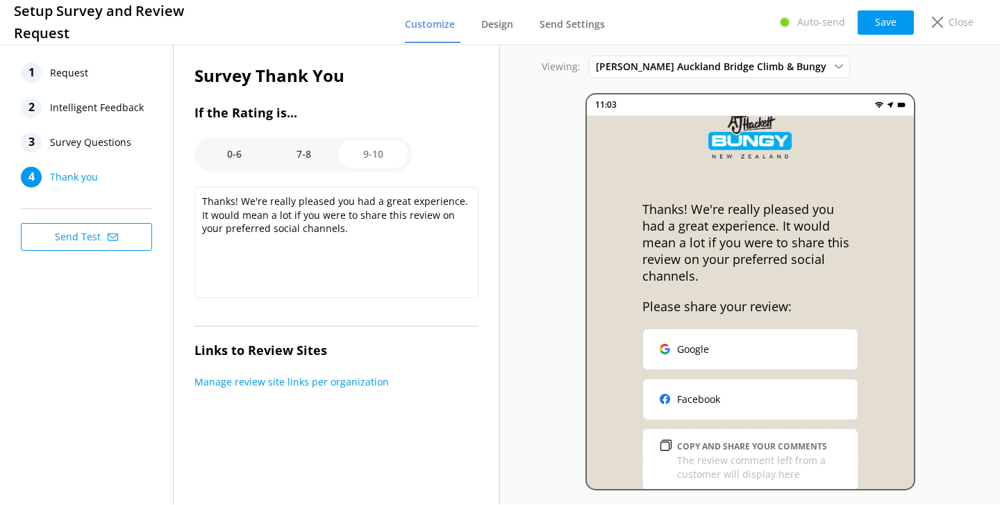
click at [395, 158] on option "9-10" at bounding box center [372, 154] width 69 height 28
click at [310, 153] on option "7-8" at bounding box center [303, 154] width 69 height 28
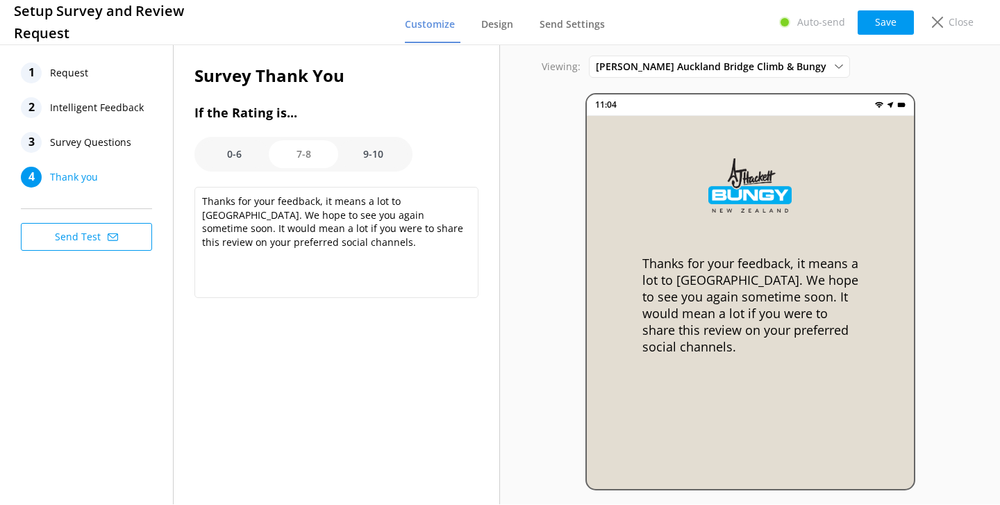
click at [242, 150] on option "0-6" at bounding box center [233, 154] width 69 height 28
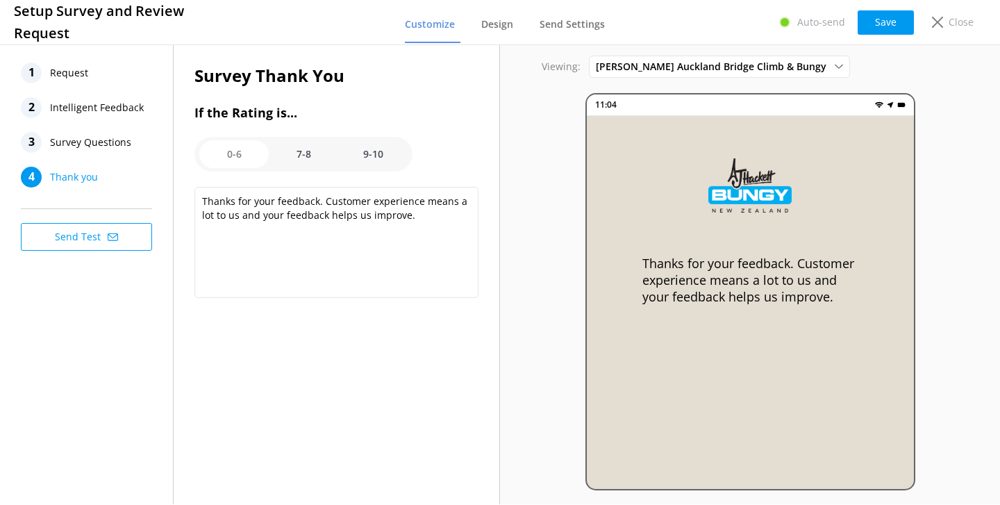
click at [304, 158] on option "7-8" at bounding box center [303, 154] width 69 height 28
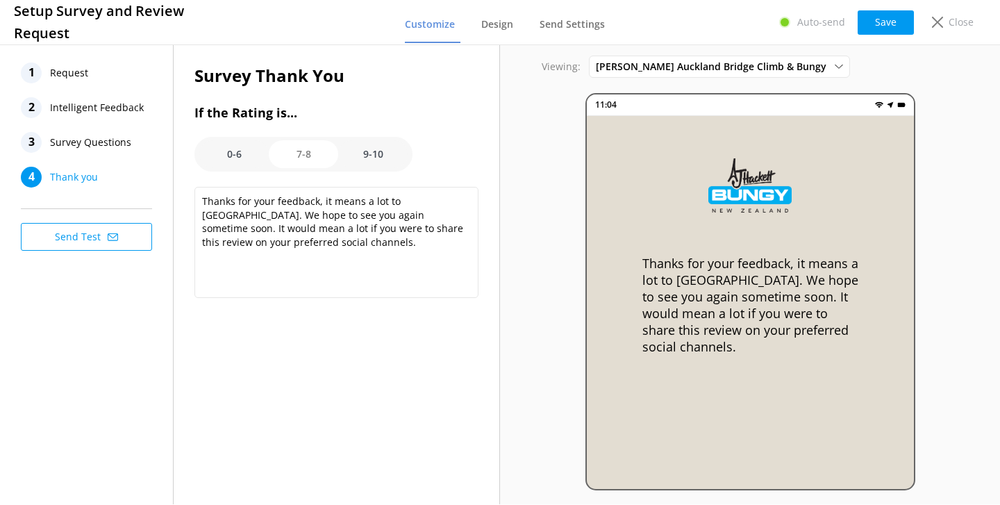
click at [240, 154] on option "0-6" at bounding box center [233, 154] width 69 height 28
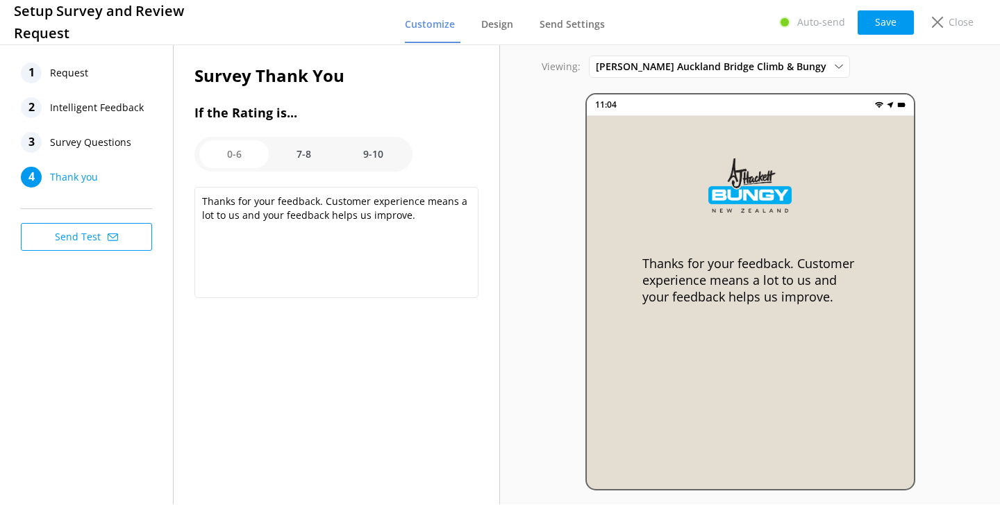
click at [303, 158] on option "7-8" at bounding box center [303, 154] width 69 height 28
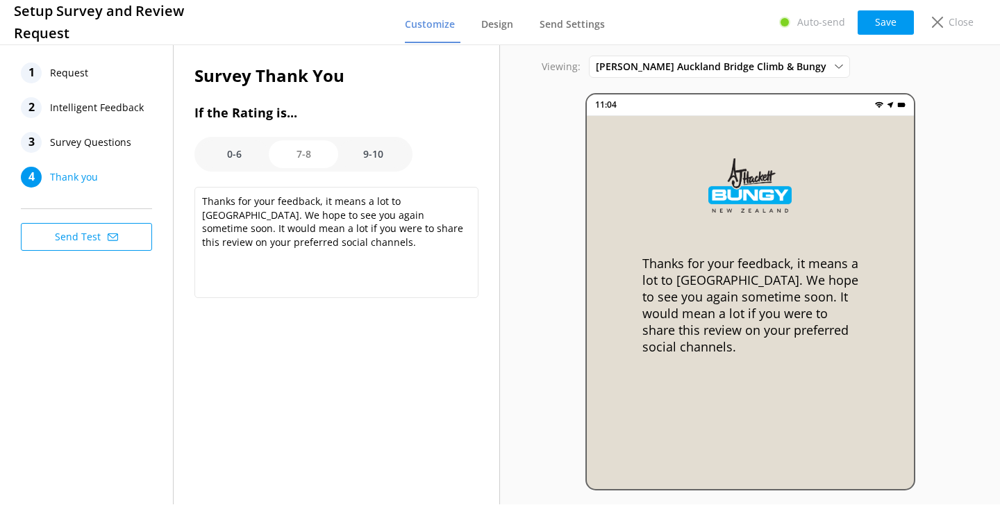
click at [361, 156] on option "9-10" at bounding box center [372, 154] width 69 height 28
type textarea "Thanks! We're really pleased you had a great experience. It would mean a lot if…"
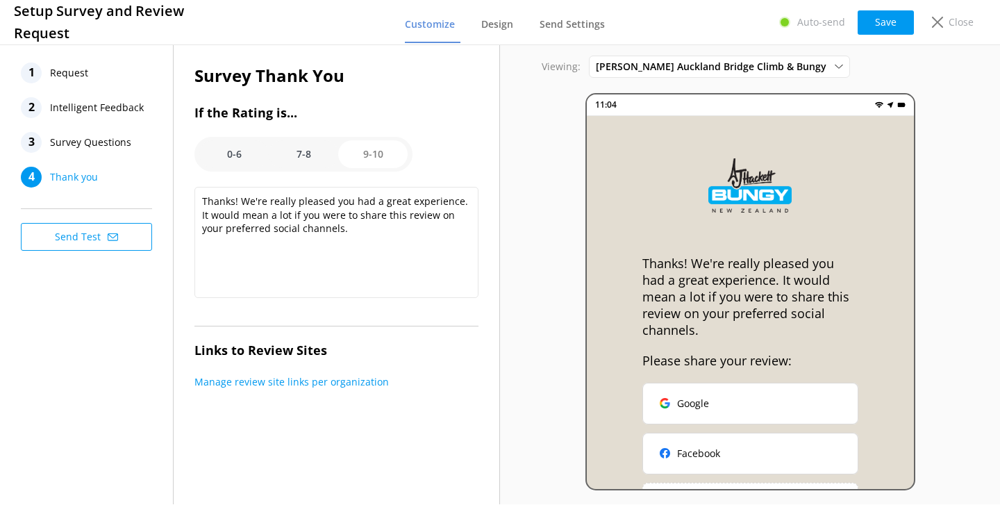
click at [87, 69] on span "Request" at bounding box center [69, 73] width 38 height 21
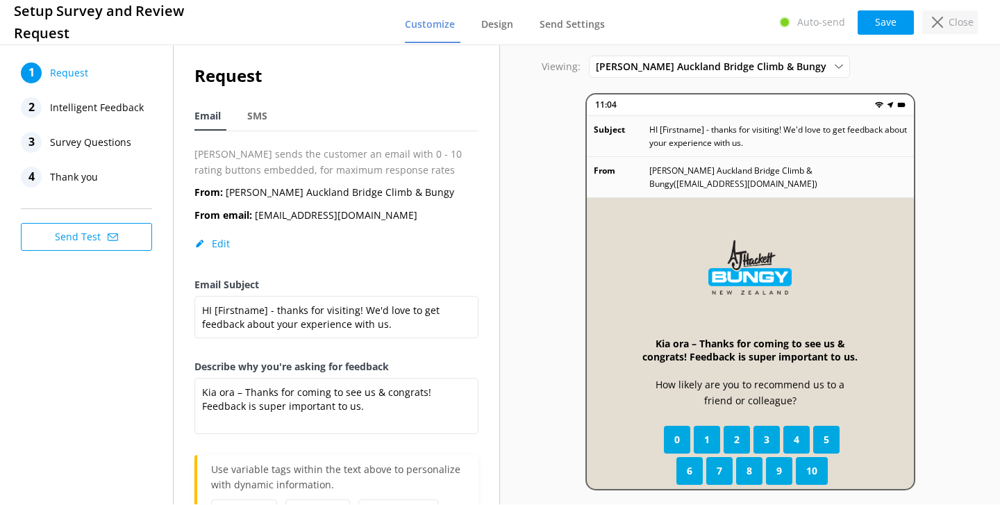
click at [947, 31] on div "Close" at bounding box center [950, 22] width 56 height 24
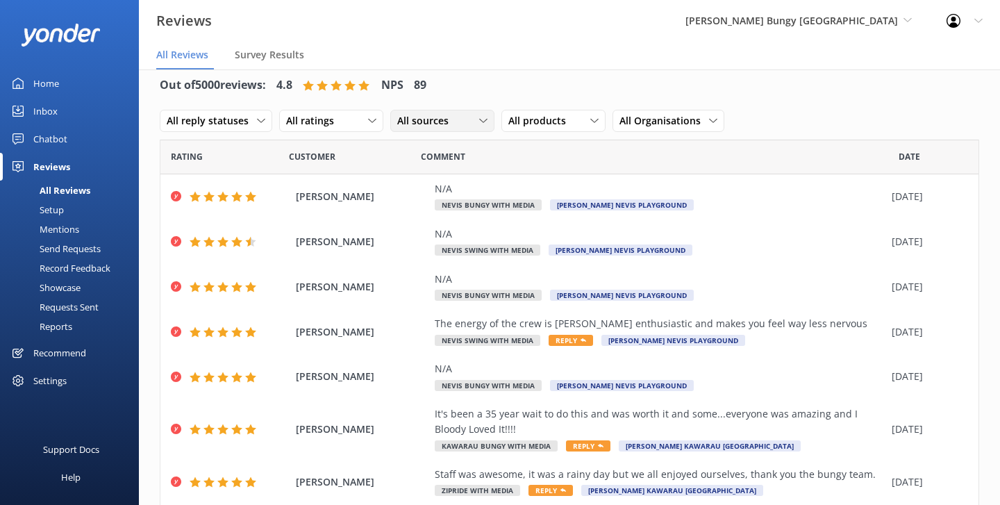
click at [468, 115] on div "All sources" at bounding box center [442, 120] width 97 height 15
click at [454, 226] on link "Google reviews" at bounding box center [453, 234] width 124 height 28
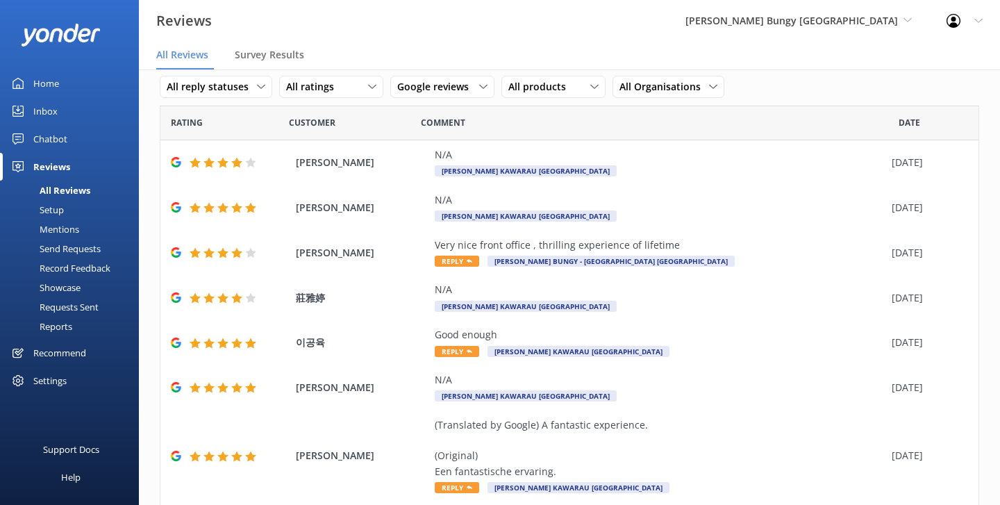
scroll to position [51, 0]
click at [560, 87] on span "All products" at bounding box center [541, 85] width 66 height 15
click at [542, 45] on nav "All Reviews Survey Results" at bounding box center [569, 56] width 861 height 28
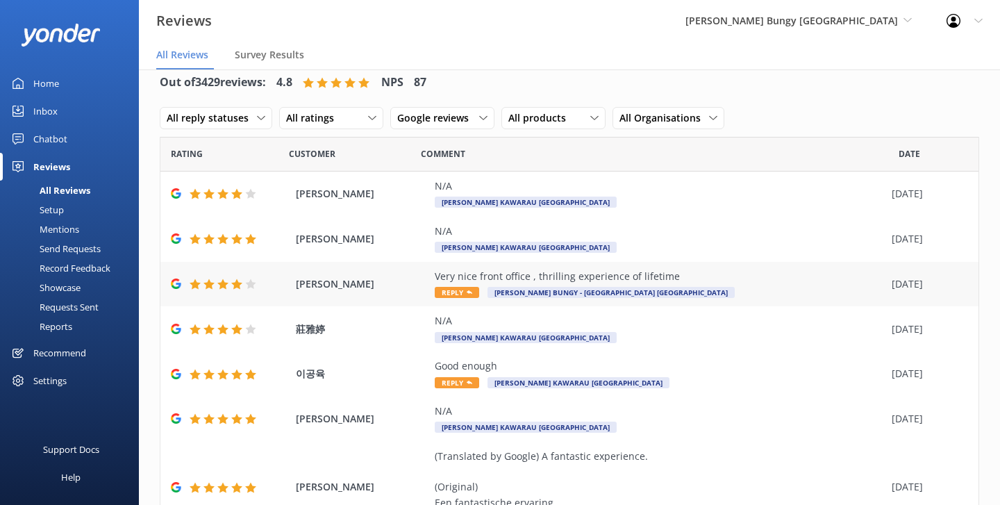
click at [395, 283] on span "[PERSON_NAME]" at bounding box center [362, 283] width 132 height 15
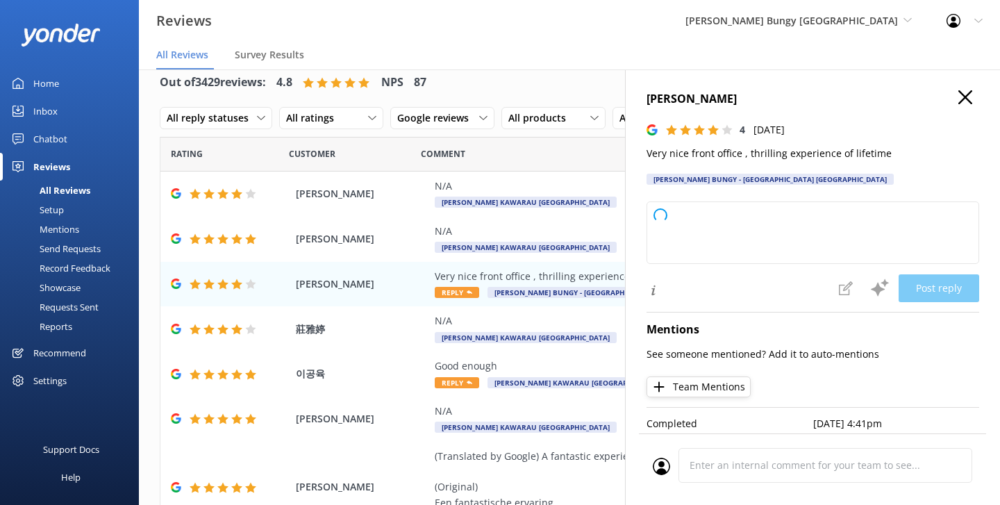
type textarea "Thank you so much for your kind words and great rating! We're delighted you enj…"
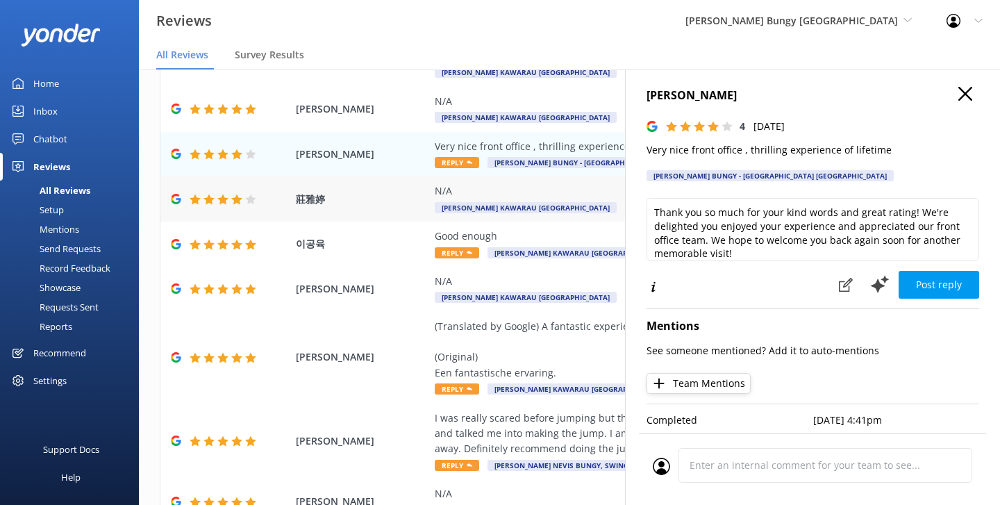
scroll to position [147, 0]
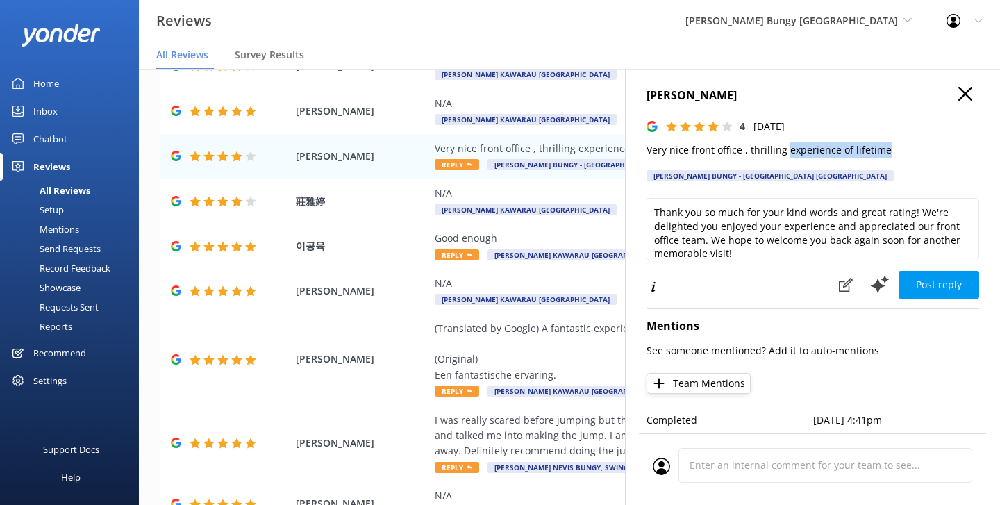
drag, startPoint x: 891, startPoint y: 149, endPoint x: 786, endPoint y: 148, distance: 104.9
click at [786, 148] on p "Very nice front office , thrilling experience of lifetime" at bounding box center [813, 149] width 333 height 15
click at [875, 167] on div "[PERSON_NAME] 4 [DATE] Very nice front office , thrilling experience of lifetim…" at bounding box center [813, 138] width 333 height 103
click at [964, 87] on icon "button" at bounding box center [966, 94] width 14 height 14
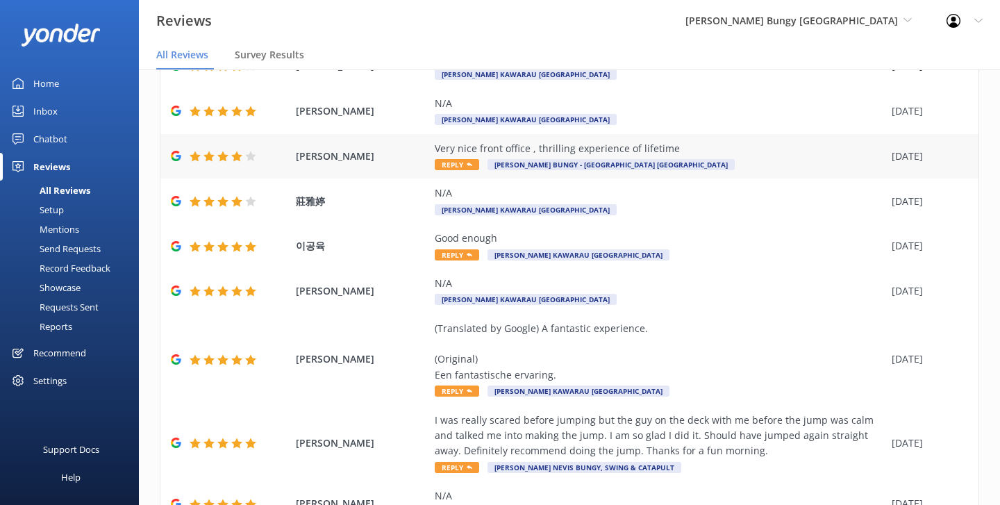
scroll to position [0, 0]
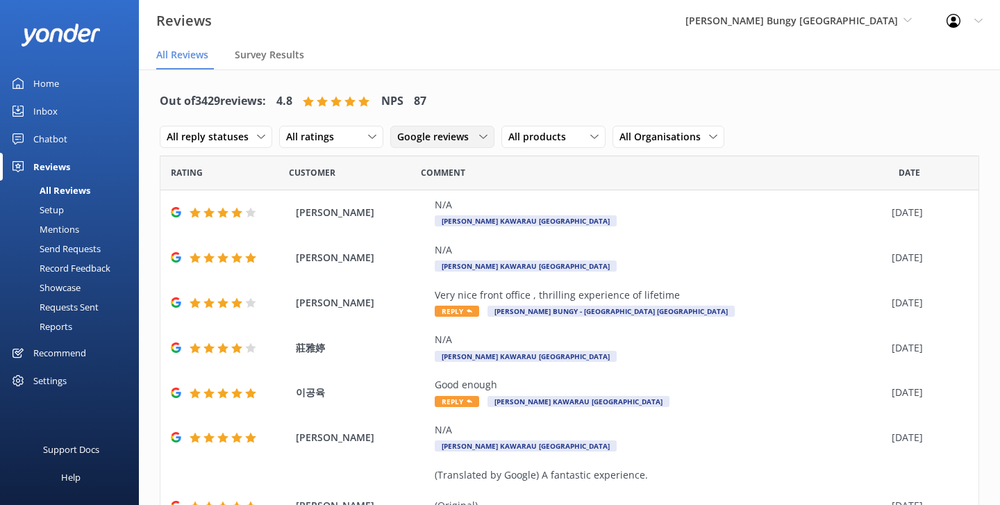
click at [421, 144] on div "Google reviews All sources Yonder survey Heard by staff Google reviews" at bounding box center [442, 137] width 104 height 22
click at [424, 213] on link "Heard by staff" at bounding box center [453, 222] width 124 height 28
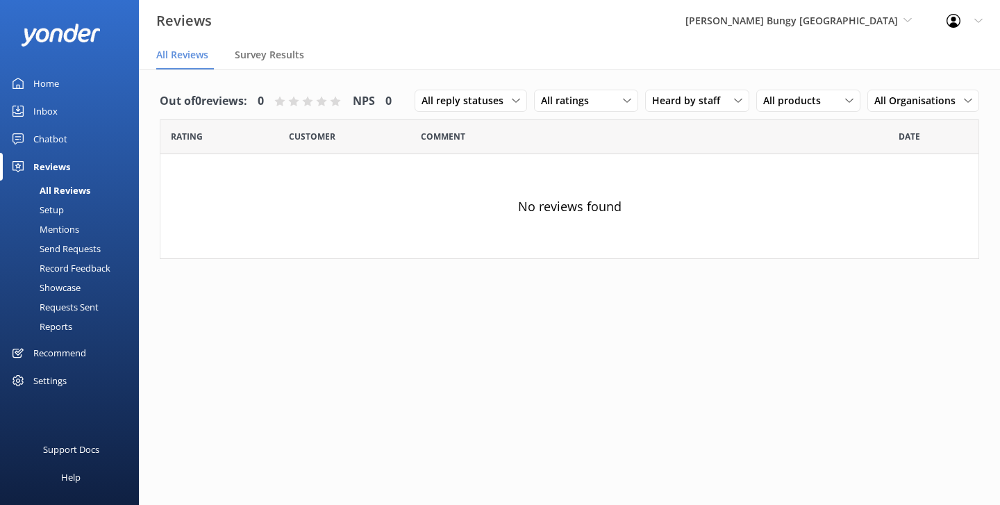
click at [67, 229] on div "Mentions" at bounding box center [43, 228] width 71 height 19
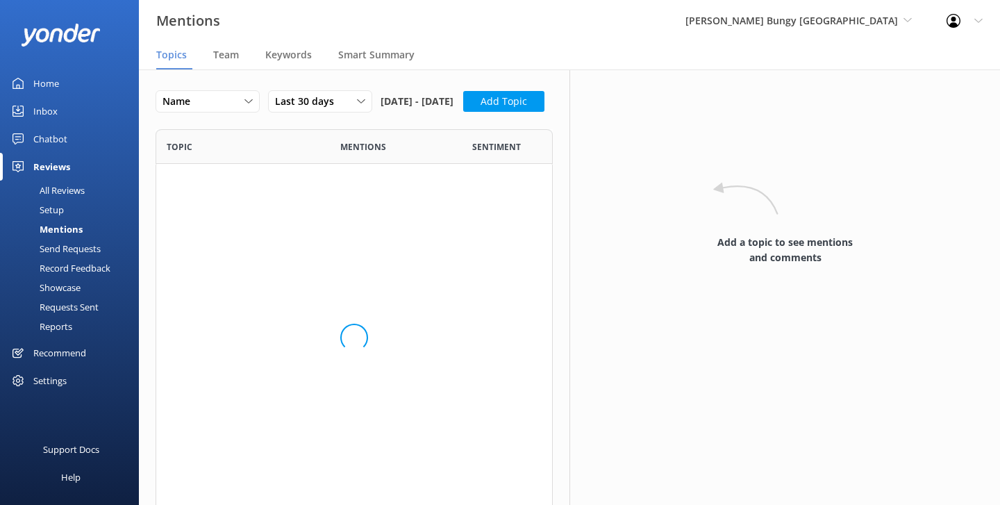
scroll to position [758, 397]
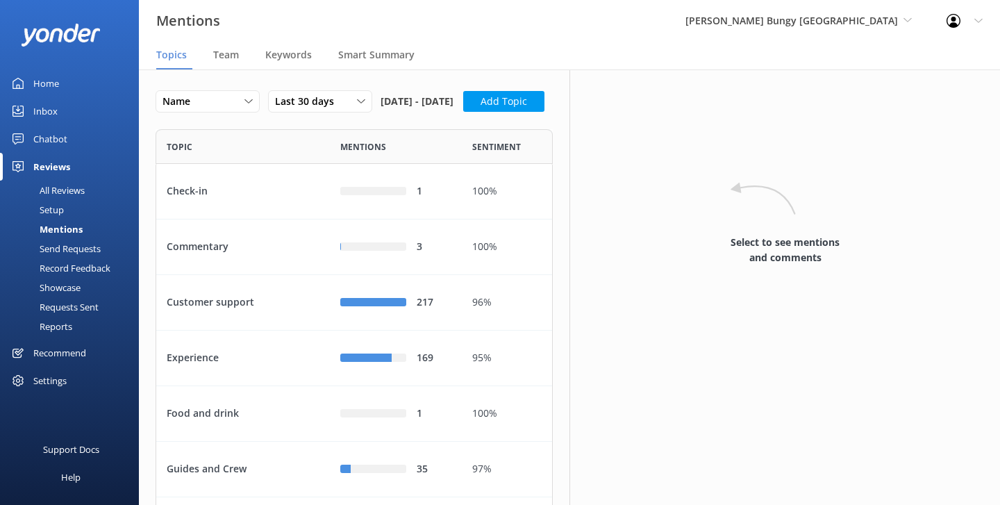
click at [99, 265] on div "Record Feedback" at bounding box center [59, 267] width 102 height 19
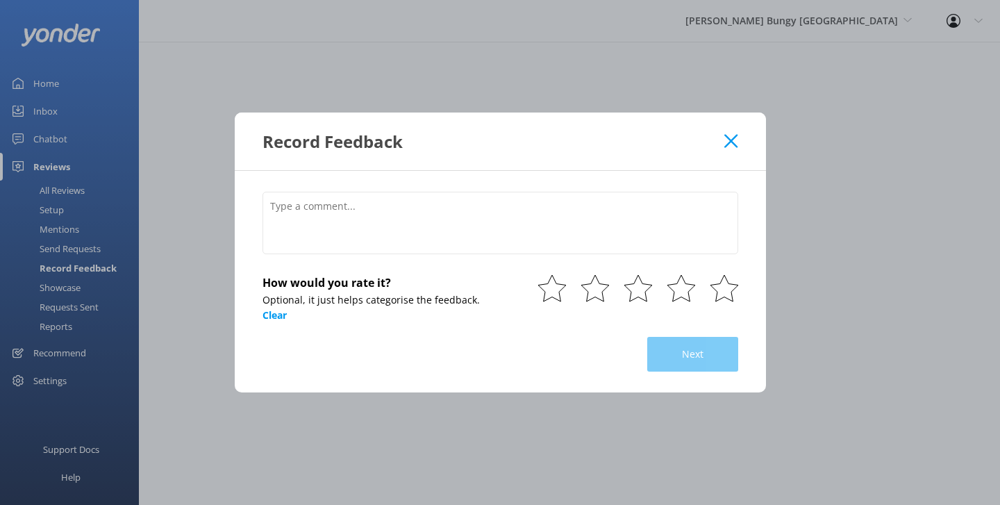
click at [736, 142] on icon at bounding box center [730, 141] width 13 height 14
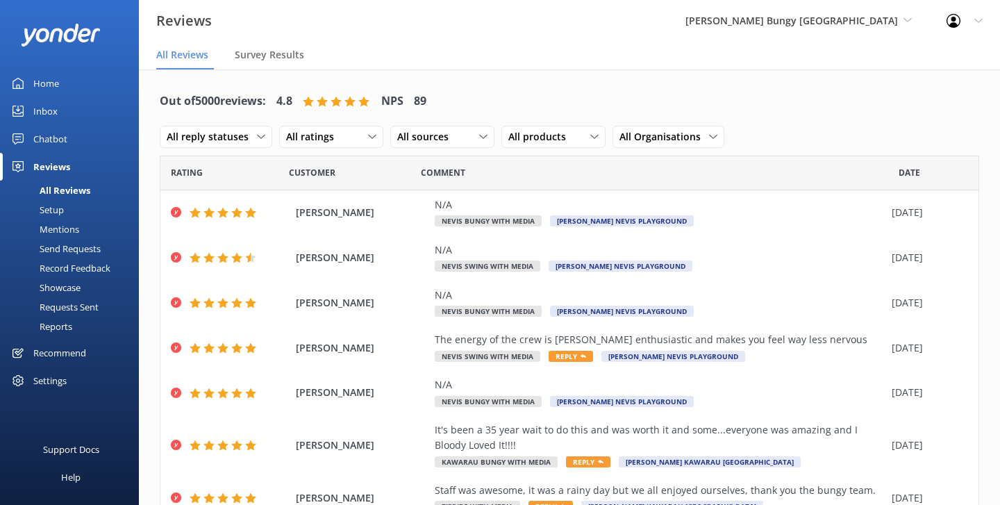
click at [80, 229] on link "Mentions" at bounding box center [73, 228] width 131 height 19
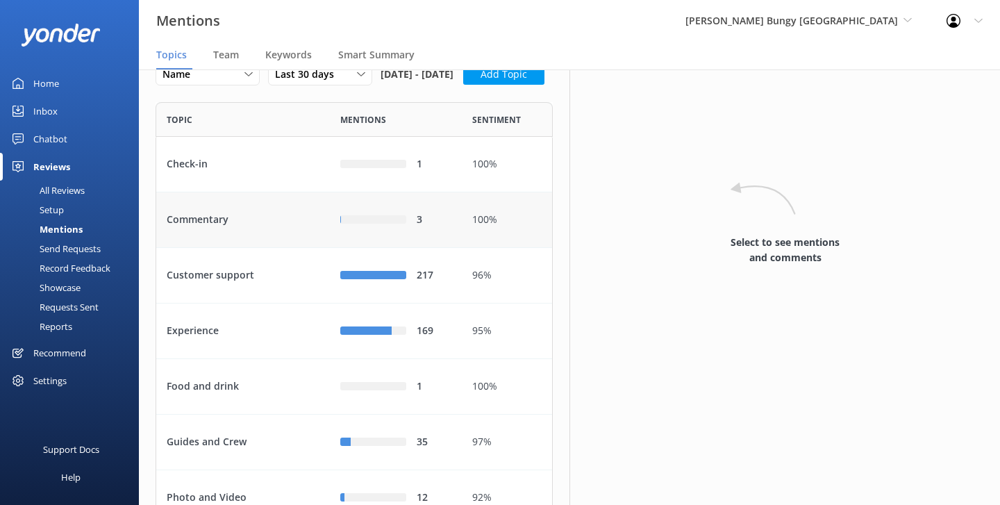
scroll to position [38, 0]
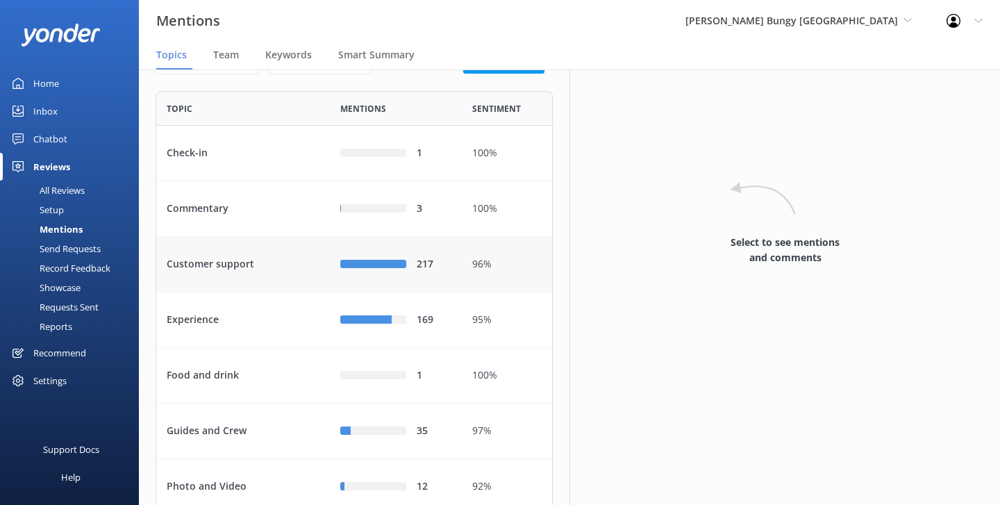
click at [220, 292] on div "Customer support" at bounding box center [243, 265] width 174 height 56
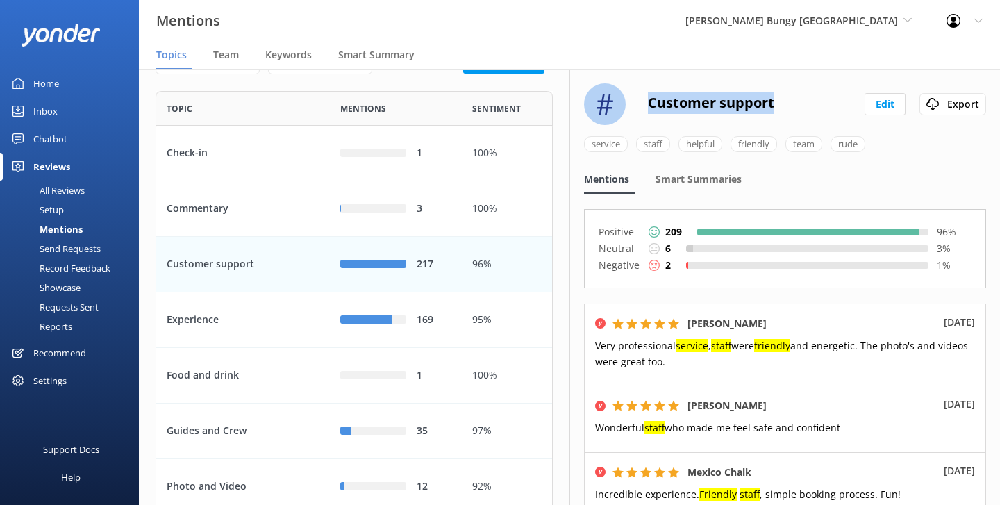
drag, startPoint x: 791, startPoint y: 103, endPoint x: 651, endPoint y: 97, distance: 140.4
click at [651, 97] on div "# Customer support Edit Export" at bounding box center [785, 104] width 402 height 42
click at [651, 97] on h2 "Customer support" at bounding box center [711, 102] width 126 height 38
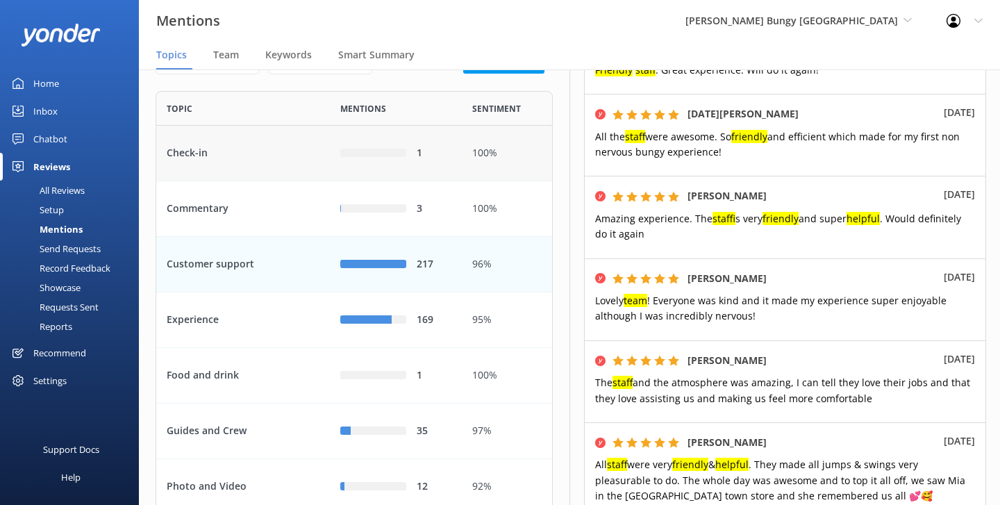
scroll to position [490, 0]
click at [227, 58] on span "Team" at bounding box center [226, 55] width 26 height 14
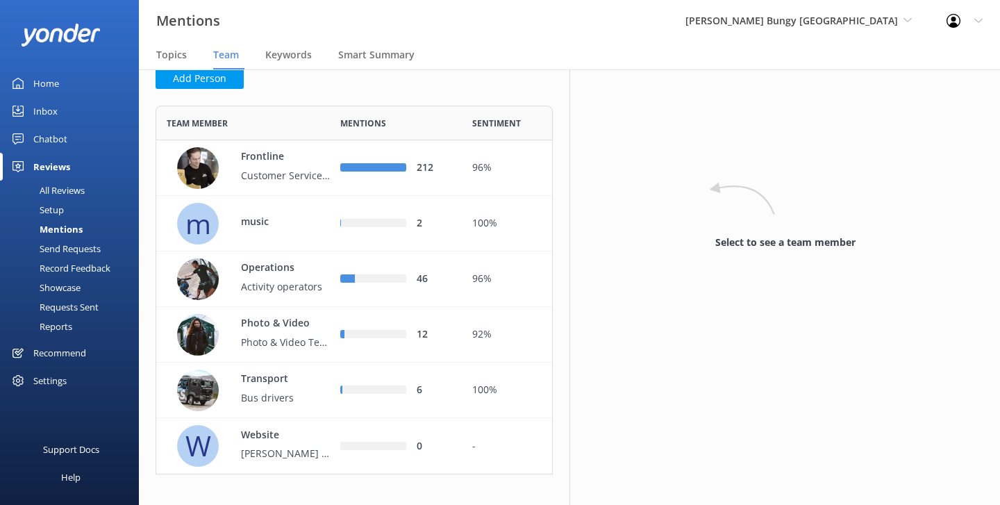
scroll to position [56, 0]
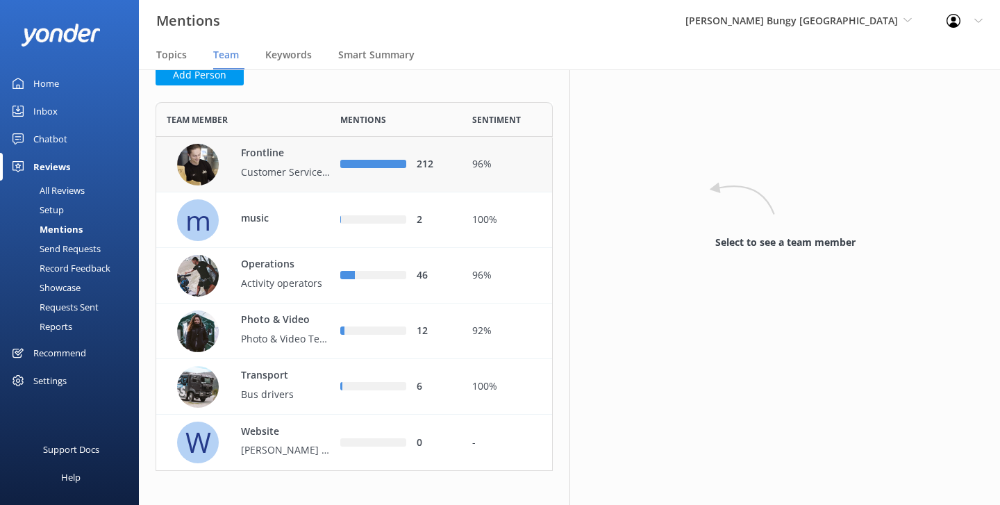
click at [299, 180] on p "Customer Service & Sales" at bounding box center [286, 172] width 90 height 15
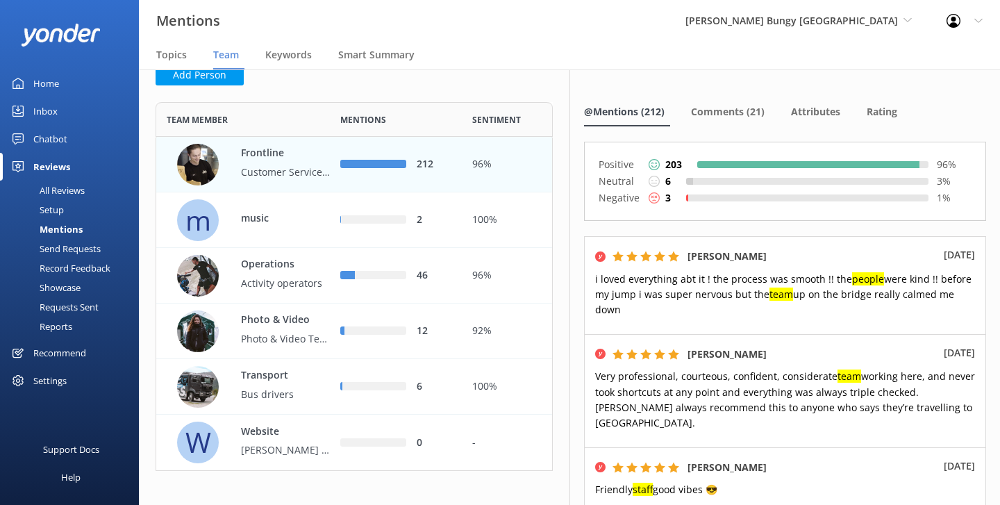
scroll to position [117, 0]
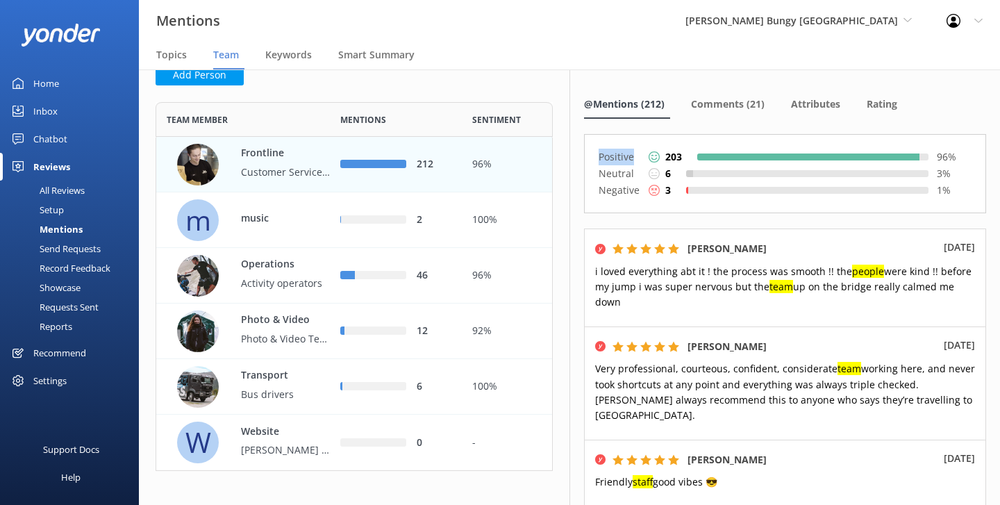
drag, startPoint x: 599, startPoint y: 157, endPoint x: 643, endPoint y: 156, distance: 43.8
click at [643, 156] on div "Positive 203 96 %" at bounding box center [785, 157] width 373 height 17
click at [636, 156] on p "Positive" at bounding box center [620, 157] width 42 height 17
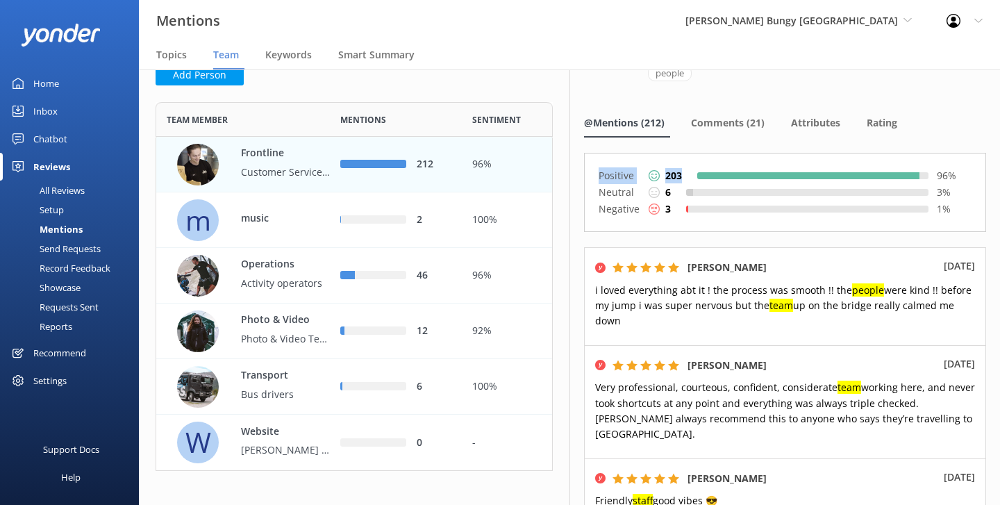
drag, startPoint x: 597, startPoint y: 175, endPoint x: 727, endPoint y: 175, distance: 129.2
click at [727, 175] on div "Positive 203 96 % Neutral 6 3 % Negative 3 1 %" at bounding box center [785, 192] width 402 height 79
click at [642, 160] on div "Positive 203 96 % Neutral 6 3 % Negative 3 1 %" at bounding box center [785, 192] width 402 height 79
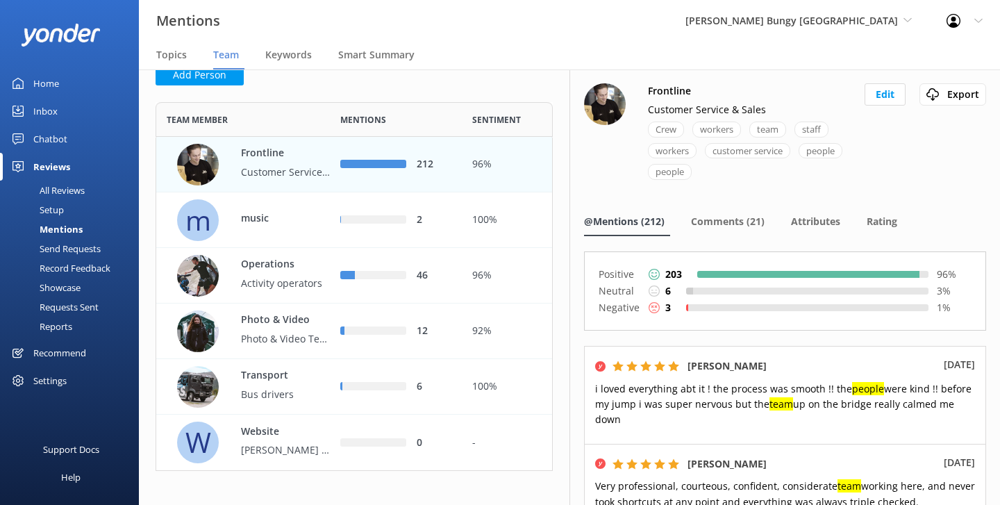
scroll to position [0, 0]
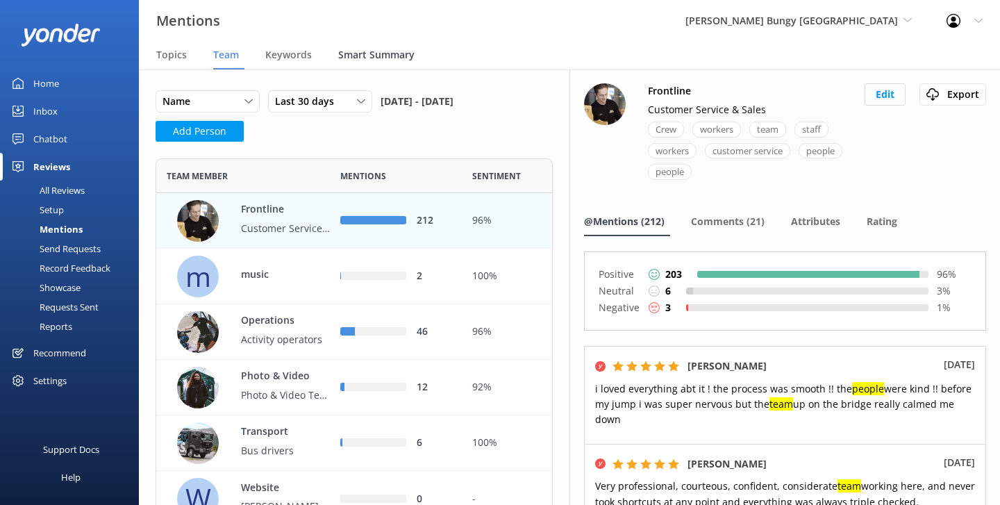
click at [399, 54] on span "Smart Summary" at bounding box center [376, 55] width 76 height 14
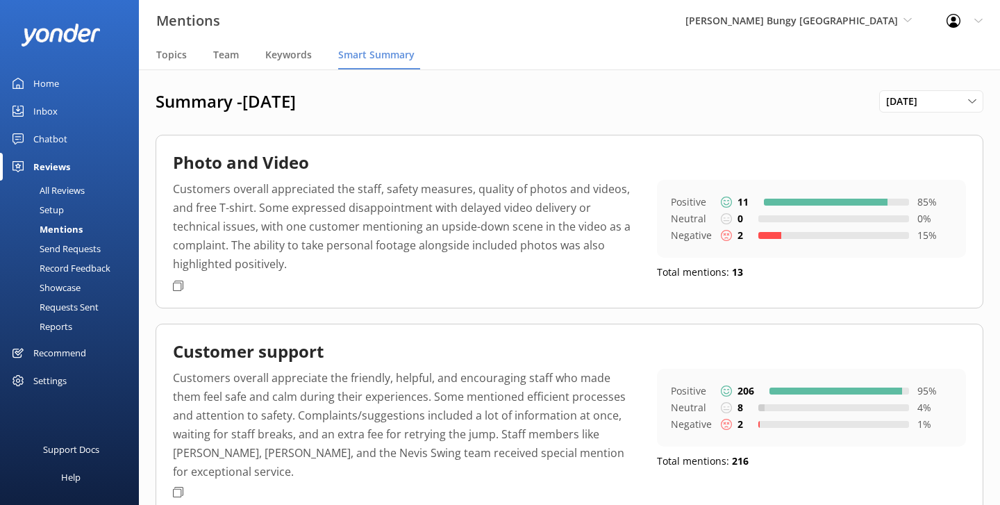
click at [76, 324] on link "Reports" at bounding box center [73, 326] width 131 height 19
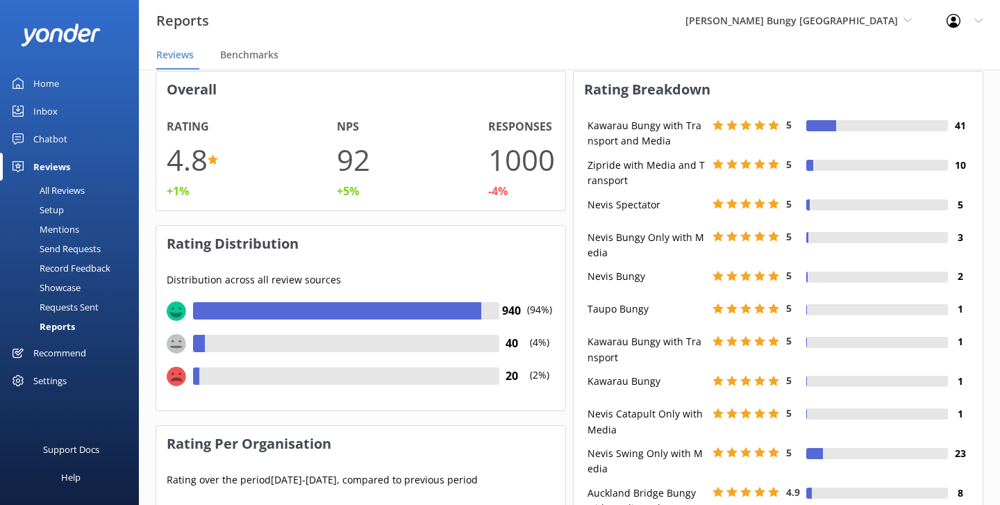
scroll to position [219, 409]
drag, startPoint x: 673, startPoint y: 149, endPoint x: 586, endPoint y: 126, distance: 90.5
click at [586, 126] on div "Kawarau Bungy with Transport and Media" at bounding box center [646, 133] width 125 height 31
click at [638, 135] on div "Kawarau Bungy with Transport and Media" at bounding box center [646, 133] width 125 height 31
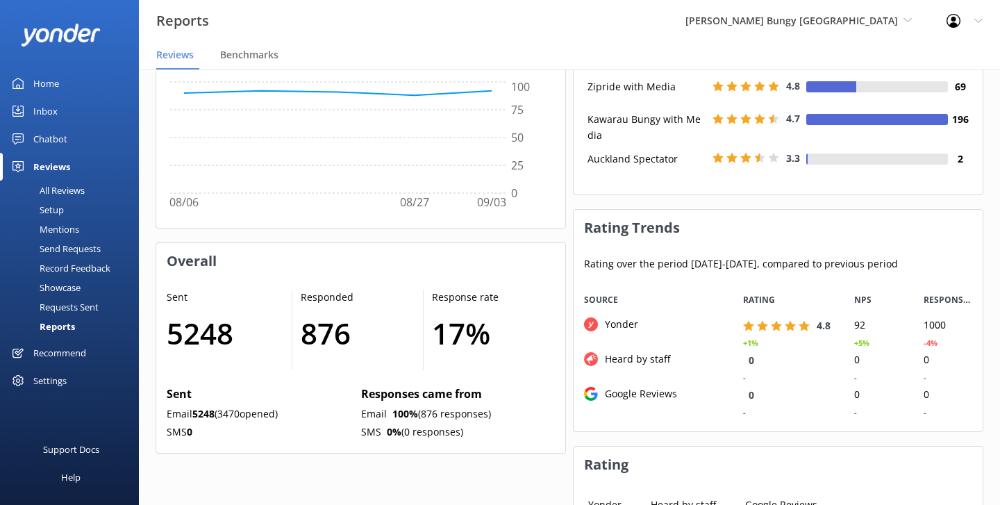
scroll to position [840, 0]
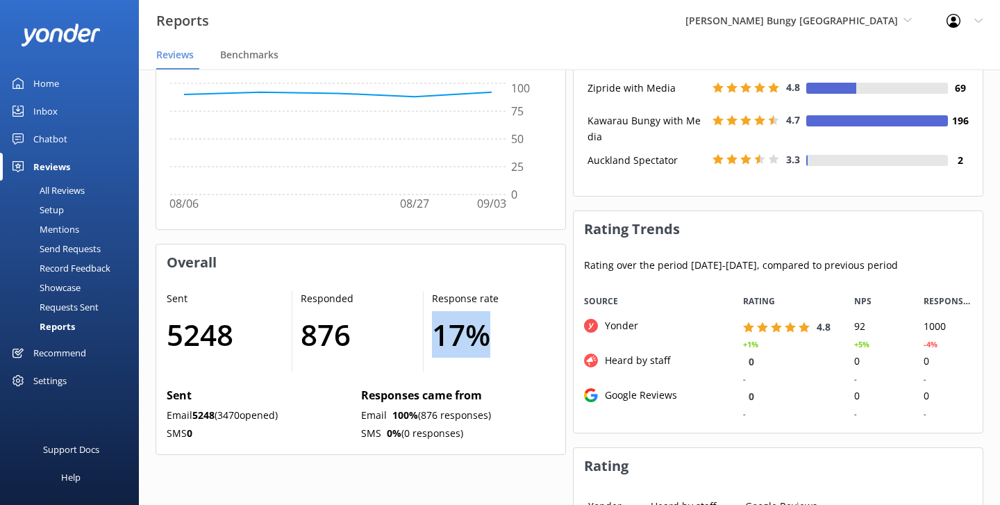
drag, startPoint x: 494, startPoint y: 326, endPoint x: 431, endPoint y: 324, distance: 62.5
click at [431, 324] on div "Response rate 17 %" at bounding box center [489, 331] width 131 height 81
click at [415, 263] on h3 "Overall" at bounding box center [360, 262] width 409 height 36
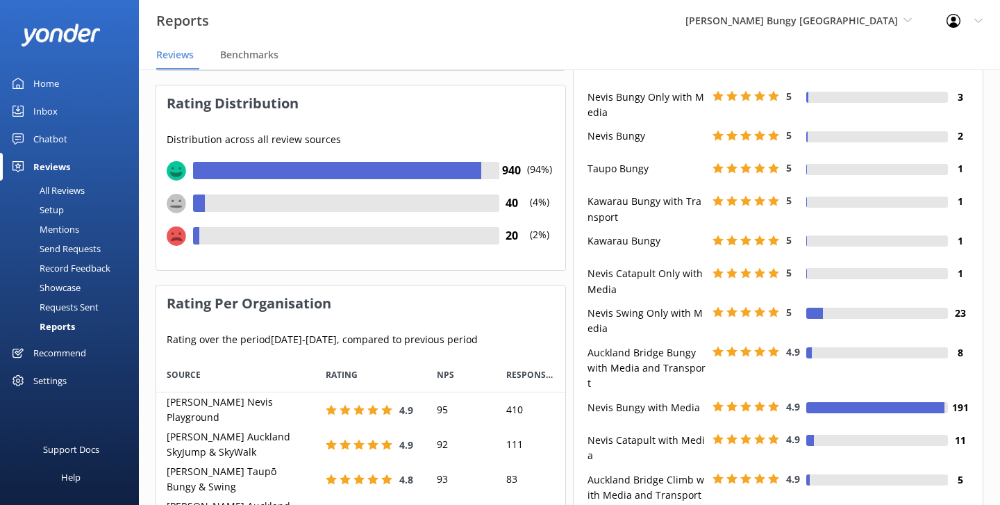
scroll to position [202, 0]
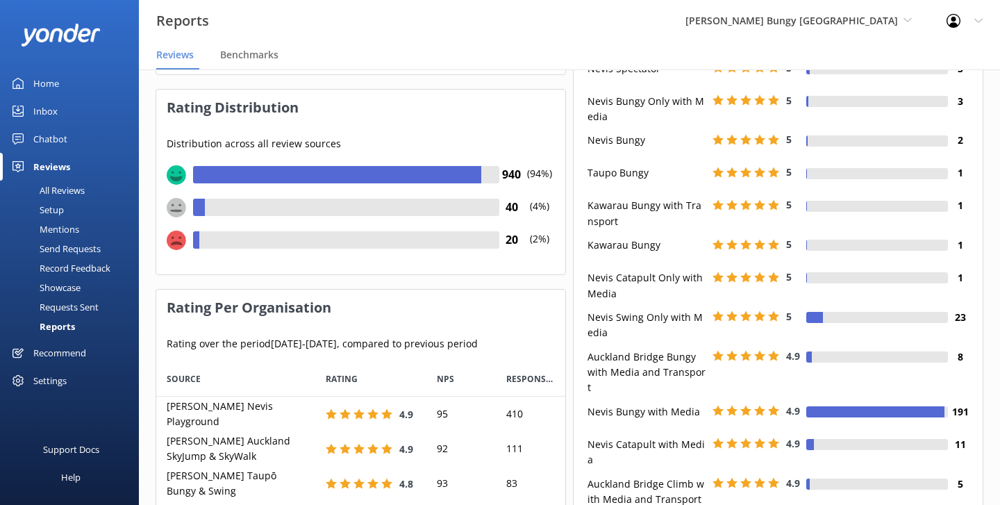
click at [75, 285] on div "Showcase" at bounding box center [44, 287] width 72 height 19
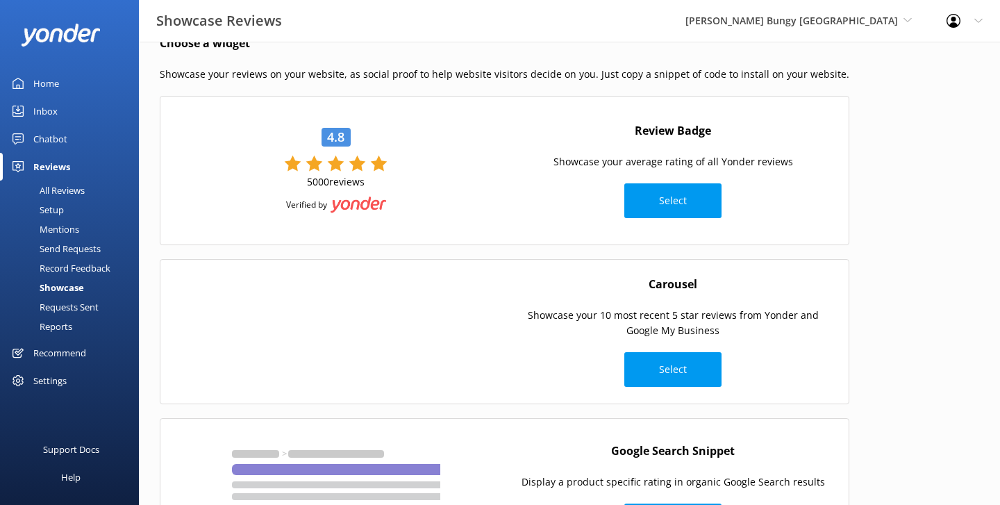
scroll to position [35, 0]
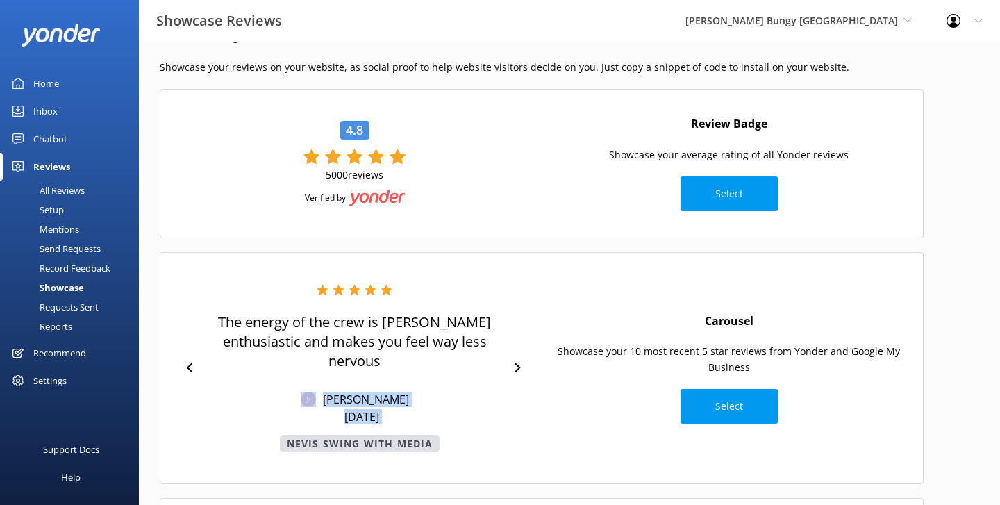
drag, startPoint x: 422, startPoint y: 399, endPoint x: 315, endPoint y: 391, distance: 106.5
click at [315, 391] on div "The energy of the crew is soo enthusiastic and makes you feel way less nervous …" at bounding box center [354, 368] width 306 height 168
click at [613, 289] on div "The energy of the crew is soo enthusiastic and makes you feel way less nervous …" at bounding box center [542, 368] width 764 height 232
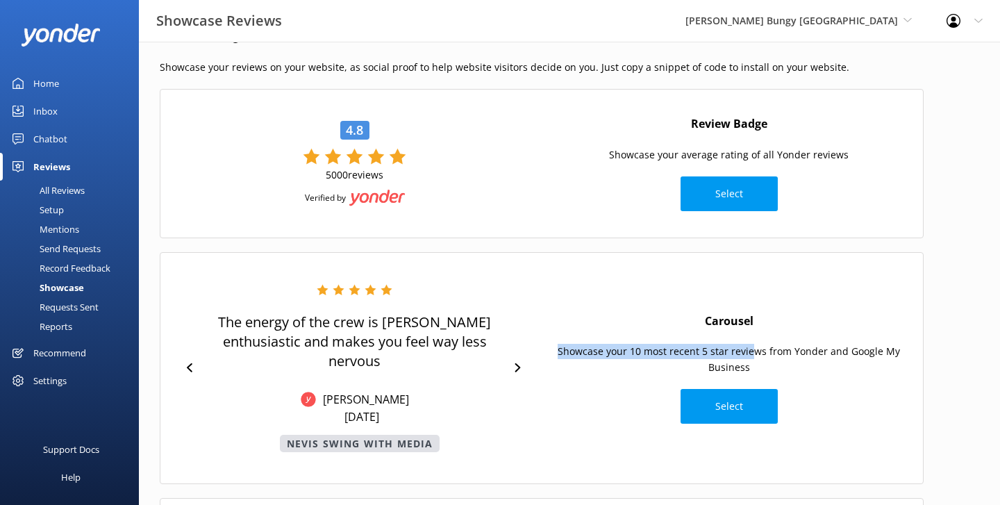
drag, startPoint x: 563, startPoint y: 341, endPoint x: 753, endPoint y: 341, distance: 190.3
click at [753, 344] on p "Showcase your 10 most recent 5 star reviews from Yonder and Google My Business" at bounding box center [729, 359] width 360 height 31
click at [784, 344] on p "Showcase your 10 most recent 5 star reviews from Yonder and Google My Business" at bounding box center [729, 359] width 360 height 31
drag, startPoint x: 837, startPoint y: 341, endPoint x: 857, endPoint y: 360, distance: 27.5
click at [857, 360] on p "Showcase your 10 most recent 5 star reviews from Yonder and Google My Business" at bounding box center [729, 359] width 360 height 31
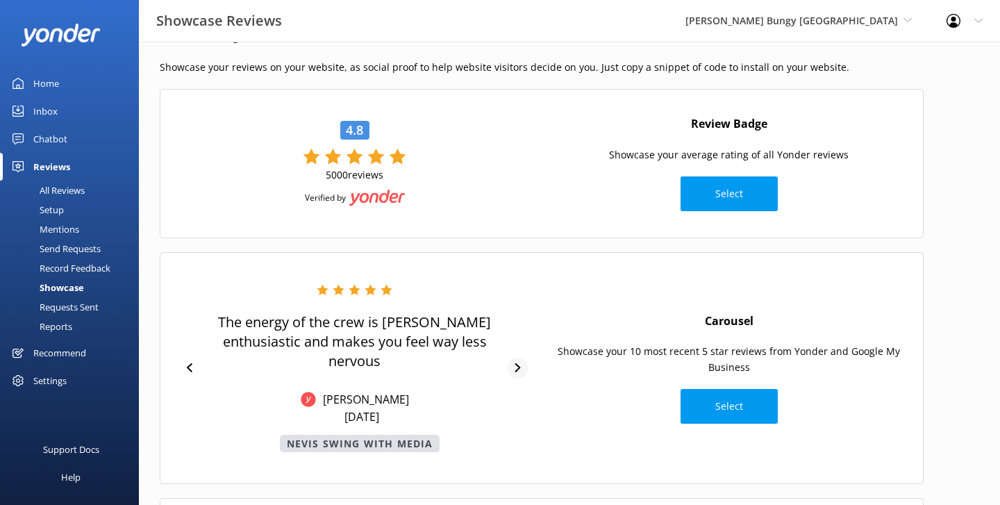
click at [517, 363] on icon at bounding box center [517, 367] width 9 height 9
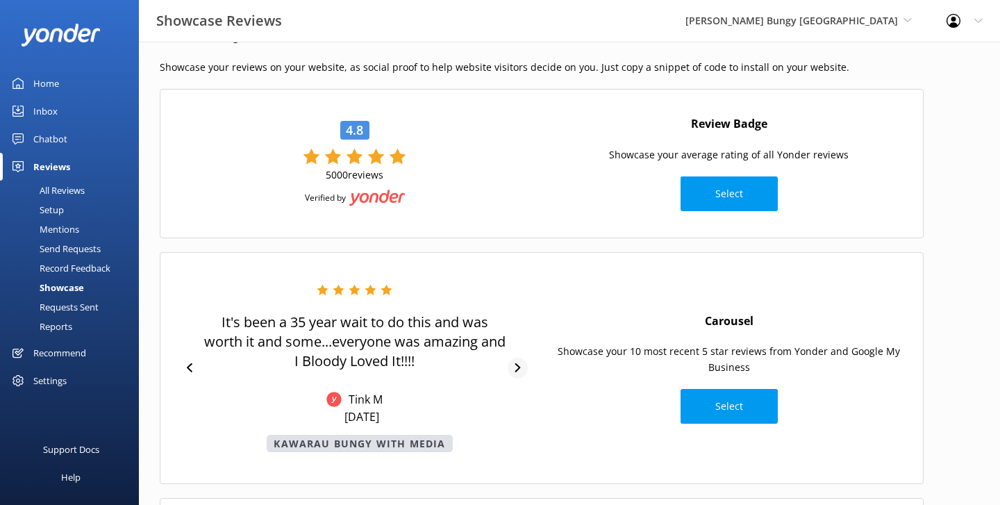
click at [520, 364] on icon at bounding box center [517, 367] width 9 height 9
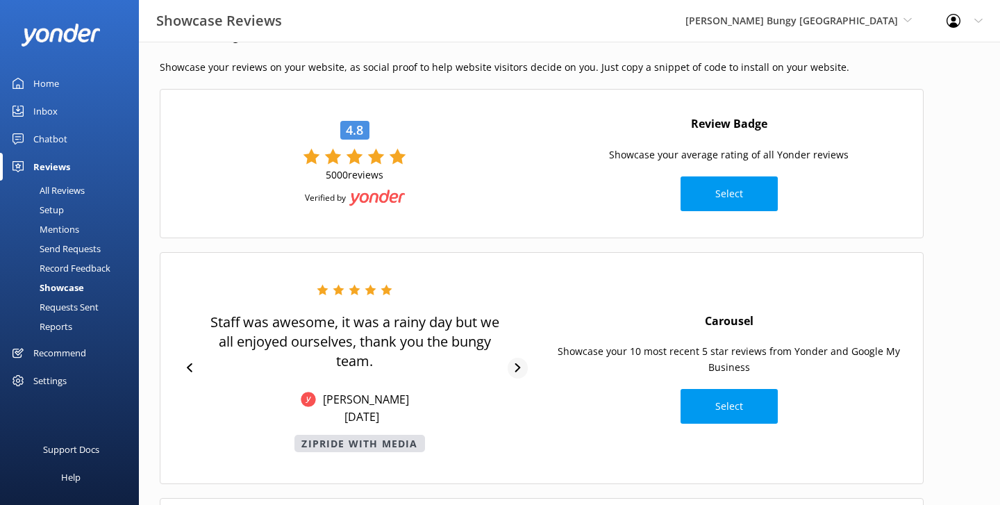
click at [520, 367] on icon at bounding box center [517, 367] width 9 height 9
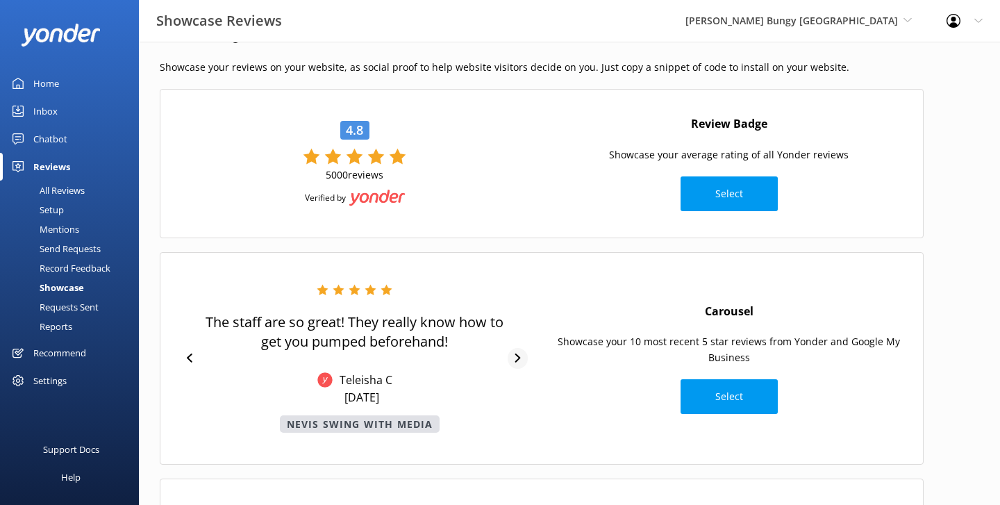
click at [520, 367] on div "The staff are so great! They really know how to get you pumped beforehand! Tele…" at bounding box center [354, 358] width 360 height 149
click at [519, 358] on icon at bounding box center [518, 358] width 6 height 9
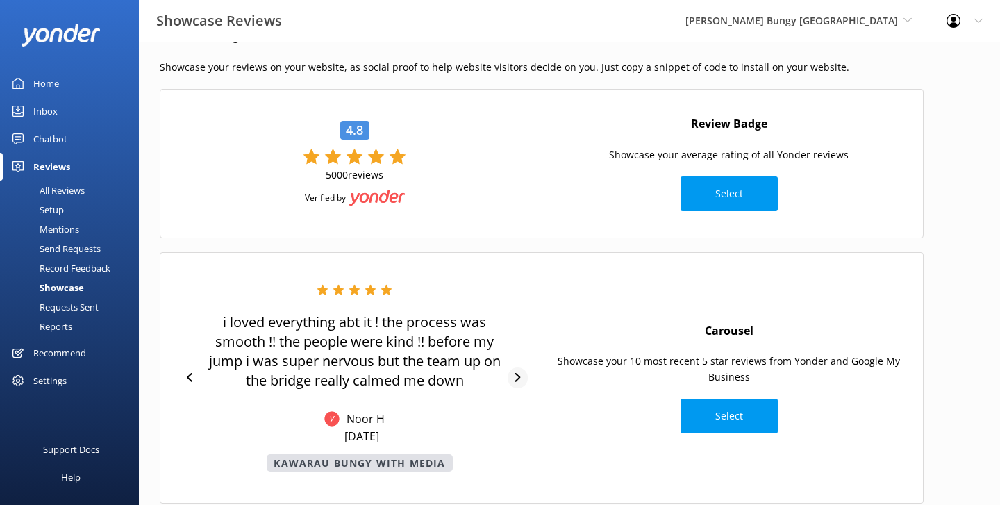
click at [517, 379] on icon at bounding box center [517, 377] width 9 height 9
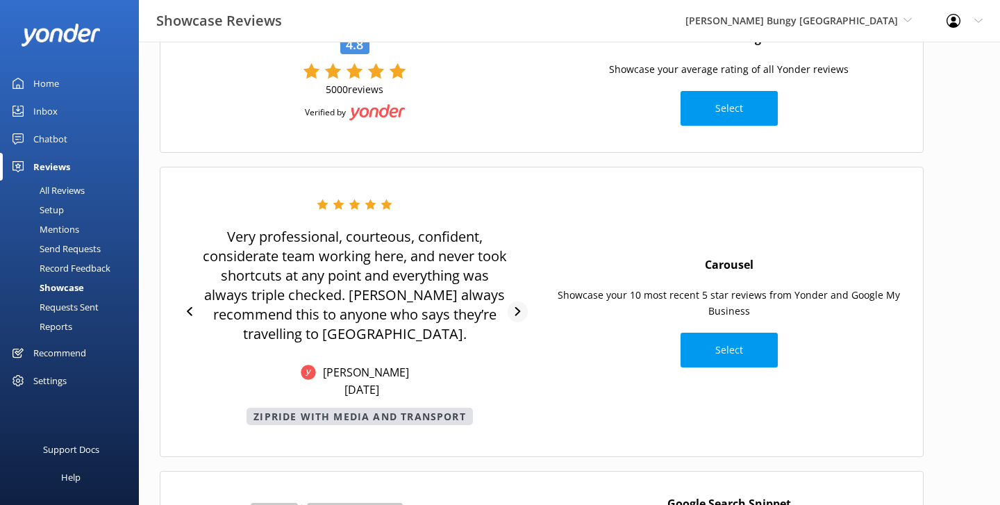
scroll to position [119, 0]
click at [522, 311] on div at bounding box center [518, 312] width 20 height 21
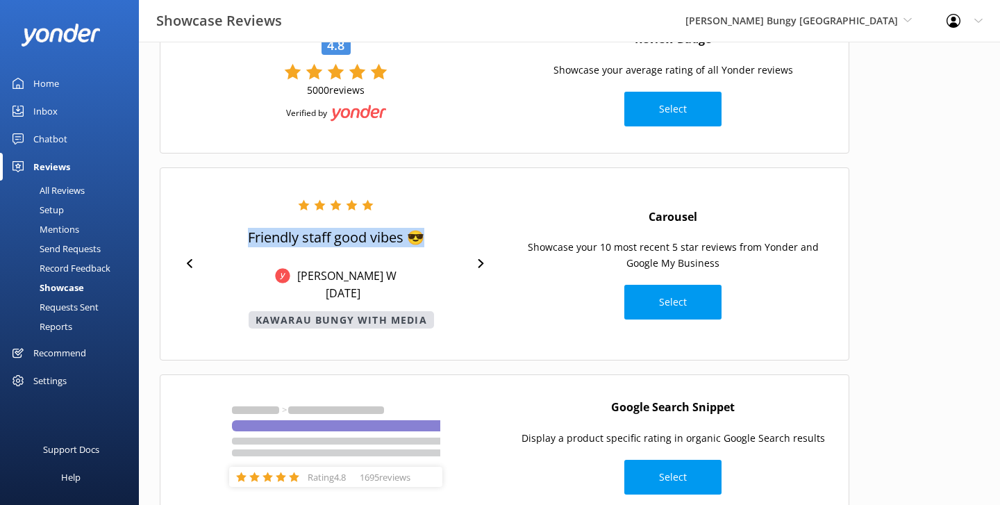
drag, startPoint x: 433, startPoint y: 235, endPoint x: 222, endPoint y: 232, distance: 210.5
click at [222, 232] on div "Friendly staff good vibes 😎 [PERSON_NAME] W [DATE] Kawarau Bungy with Media" at bounding box center [335, 263] width 269 height 129
click at [281, 267] on div "Friendly staff good vibes 😎 [PERSON_NAME] W [DATE] Kawarau Bungy with Media" at bounding box center [336, 263] width 196 height 129
click at [470, 166] on div "Choose a widget Showcase your reviews on your website, as social proof to help …" at bounding box center [504, 238] width 731 height 632
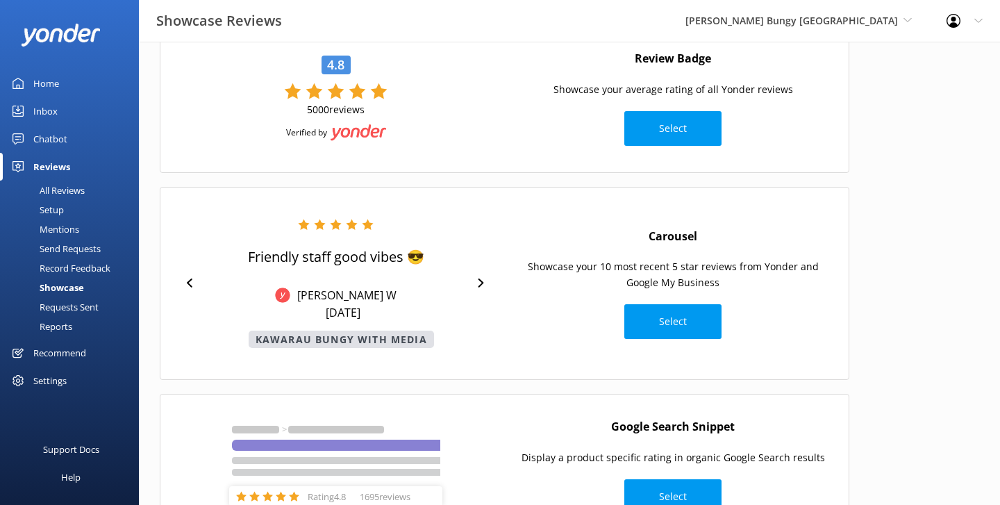
scroll to position [97, 0]
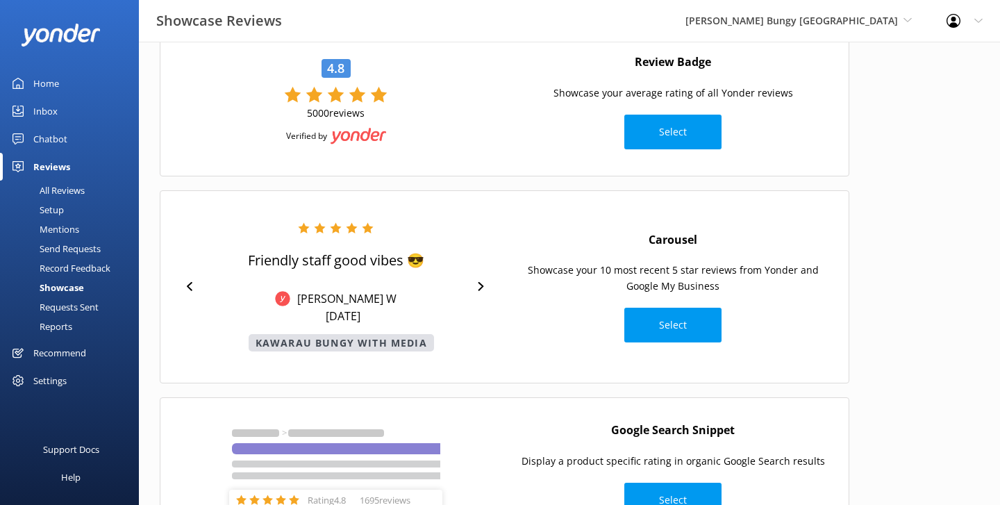
click at [357, 192] on div "Friendly staff good vibes 😎 [PERSON_NAME] W [DATE] Kawarau Bungy with Media Car…" at bounding box center [505, 286] width 690 height 193
